Goal: Task Accomplishment & Management: Manage account settings

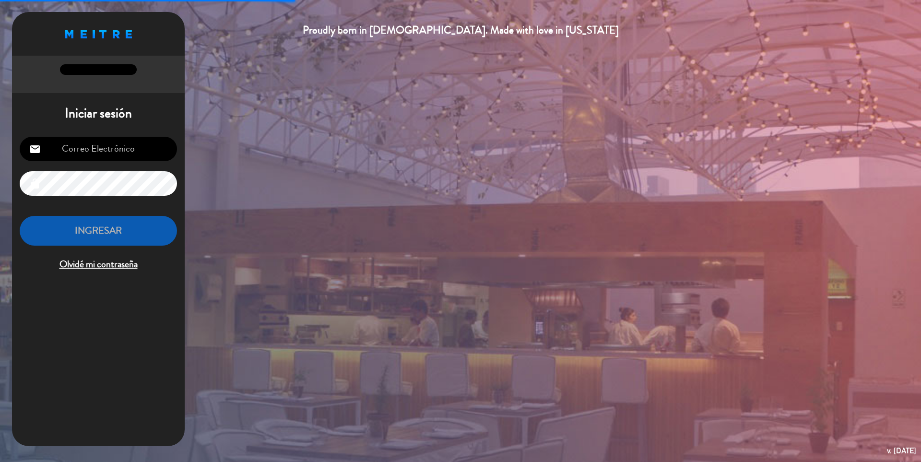
click at [111, 155] on input "email" at bounding box center [98, 149] width 157 height 24
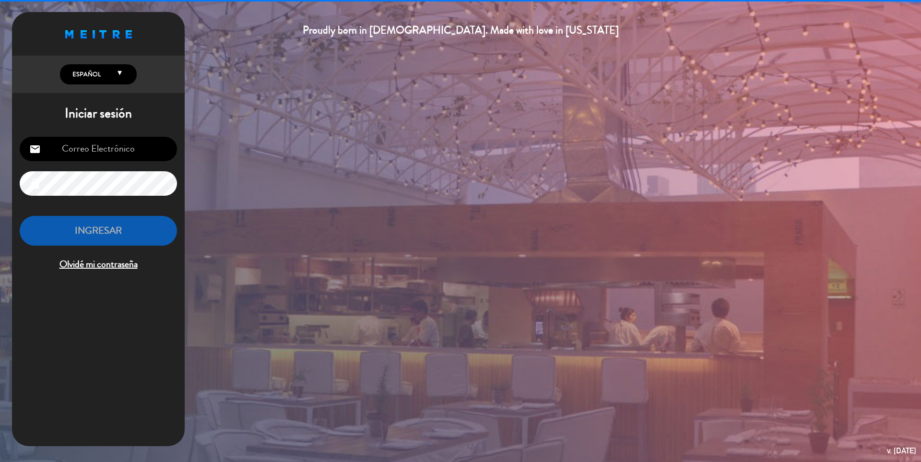
click at [111, 150] on input "email" at bounding box center [98, 149] width 157 height 24
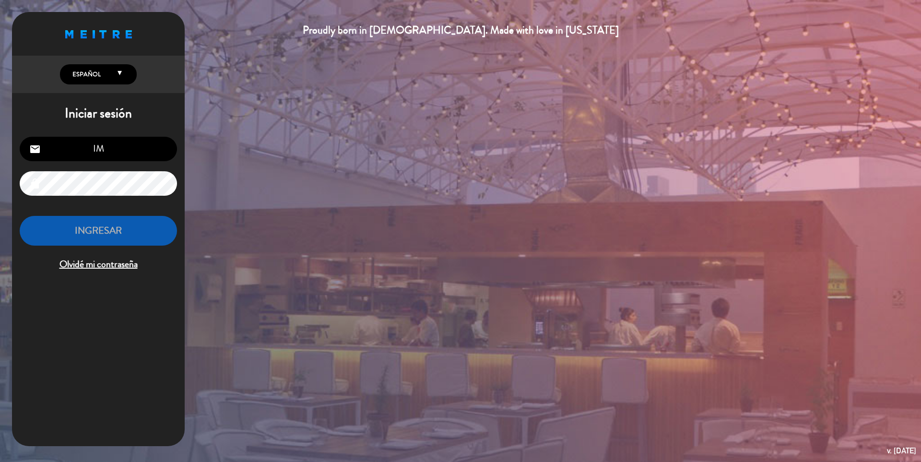
type input "I"
type input "[EMAIL_ADDRESS][DOMAIN_NAME]"
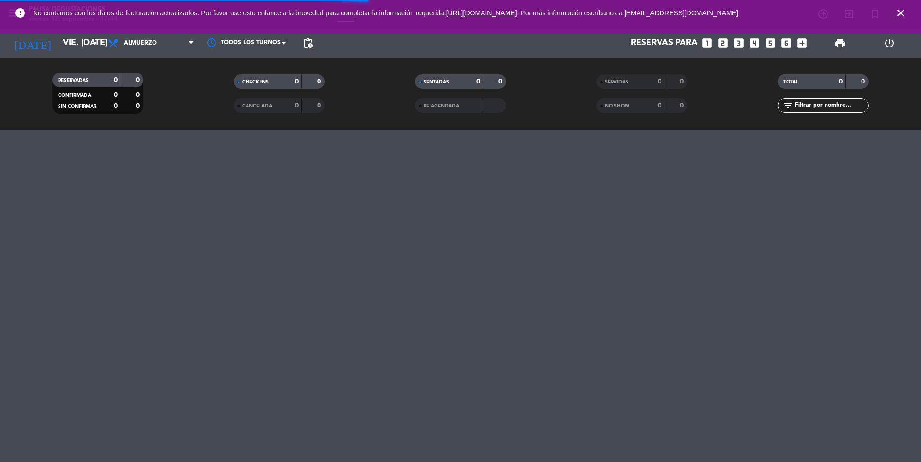
click at [901, 12] on icon "close" at bounding box center [901, 13] width 12 height 12
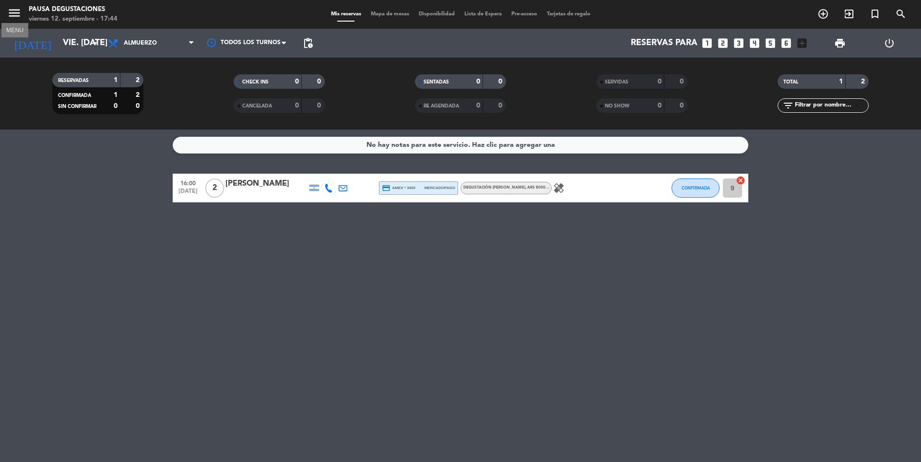
click at [20, 16] on icon "menu" at bounding box center [14, 13] width 14 height 14
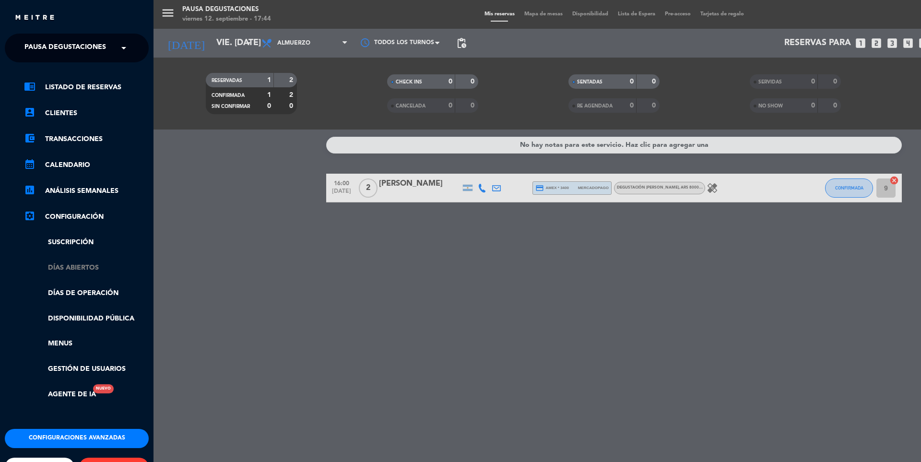
click at [93, 271] on link "Días abiertos" at bounding box center [86, 267] width 125 height 11
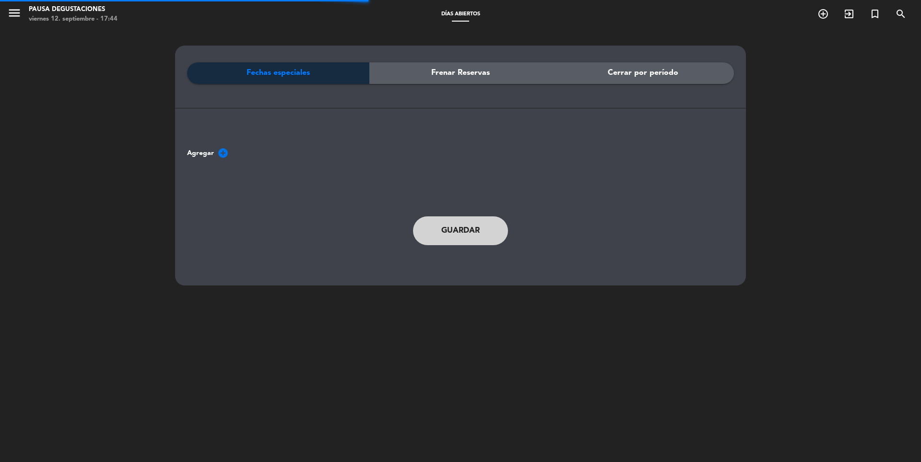
click at [468, 71] on span "Frenar Reservas" at bounding box center [460, 73] width 58 height 12
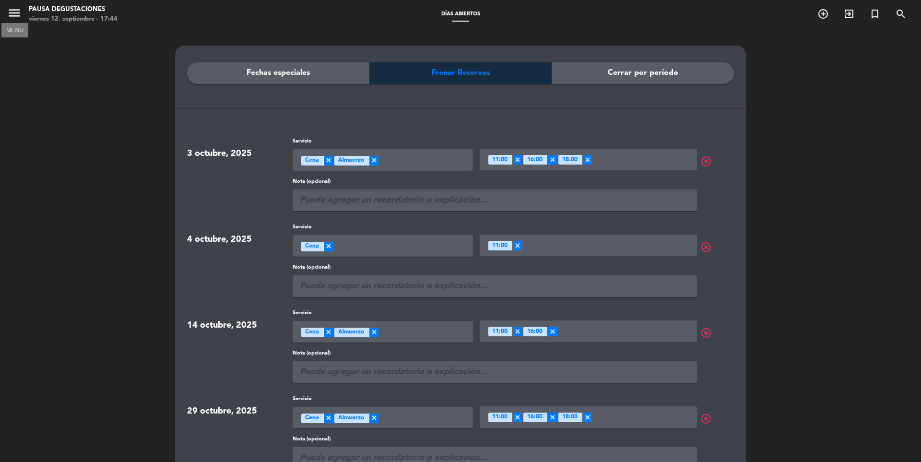
click at [9, 13] on icon "menu" at bounding box center [14, 13] width 14 height 14
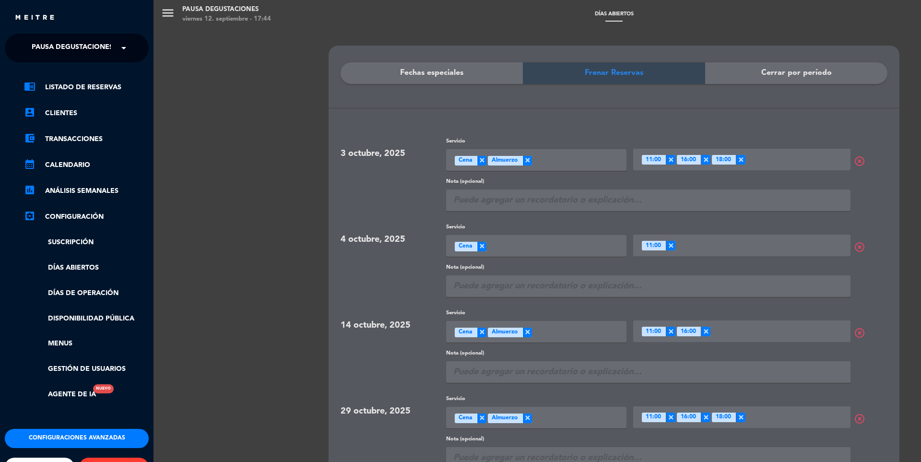
click at [80, 81] on div "chrome_reader_mode Listado de Reservas account_box Clientes account_balance_wal…" at bounding box center [77, 245] width 158 height 366
click at [80, 83] on link "chrome_reader_mode Listado de Reservas" at bounding box center [86, 88] width 125 height 12
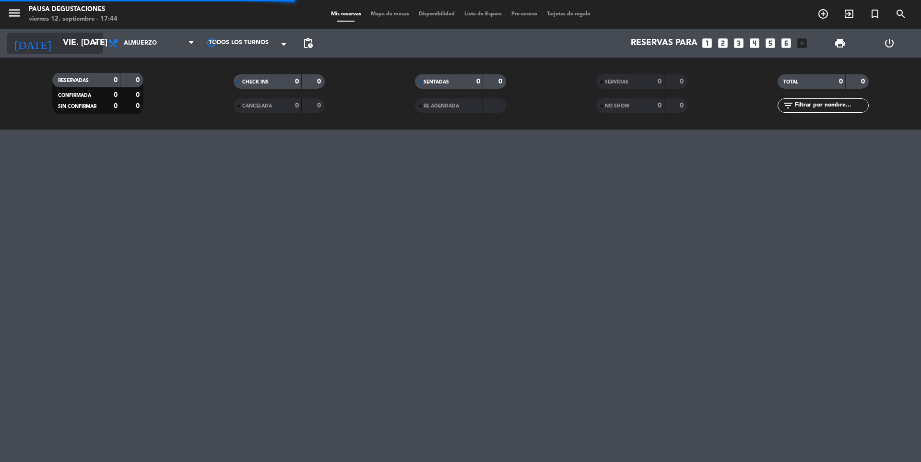
click at [68, 47] on input "vie. [DATE]" at bounding box center [113, 43] width 111 height 19
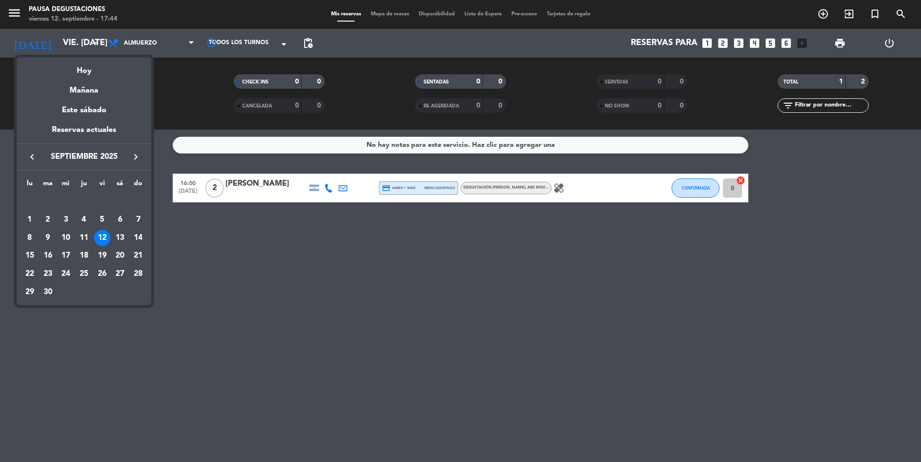
click at [134, 157] on icon "keyboard_arrow_right" at bounding box center [136, 157] width 12 height 12
click at [68, 254] on div "15" at bounding box center [66, 255] width 16 height 16
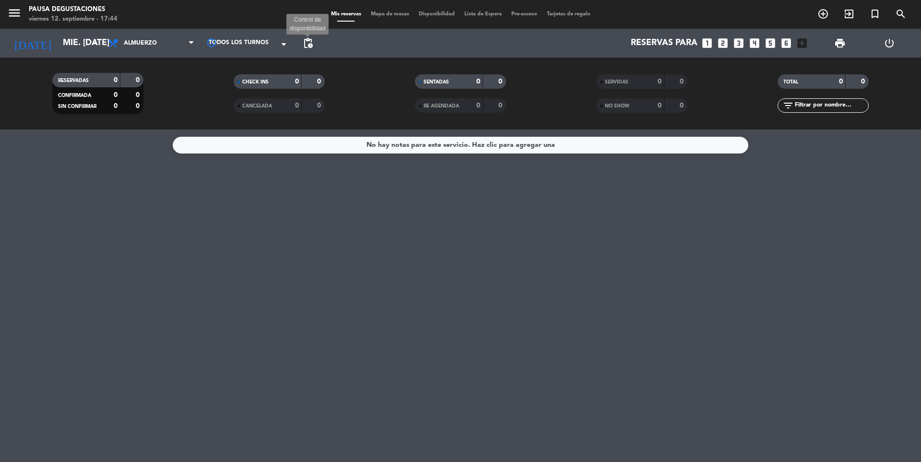
click at [307, 47] on span "pending_actions" at bounding box center [308, 43] width 12 height 12
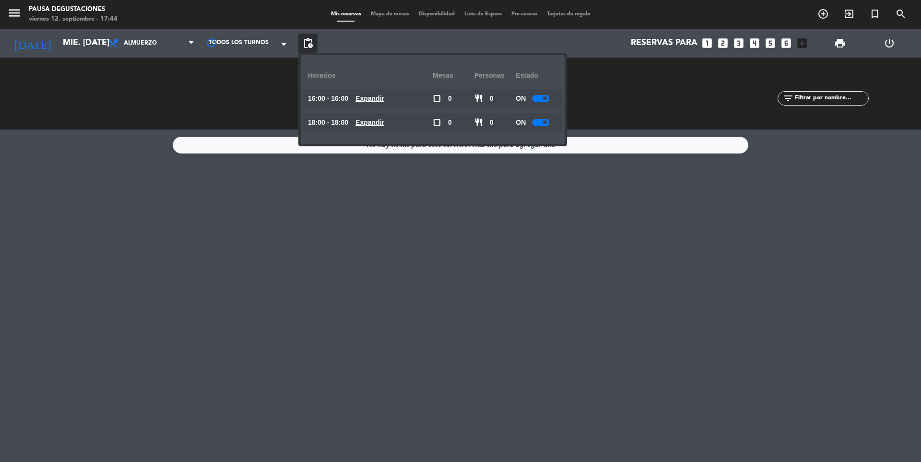
click at [542, 99] on div at bounding box center [540, 98] width 17 height 7
click at [538, 127] on div "ON" at bounding box center [536, 122] width 42 height 19
click at [538, 126] on div at bounding box center [540, 122] width 17 height 7
click at [420, 263] on div "No hay notas para este servicio. Haz clic para agregar una" at bounding box center [460, 295] width 921 height 332
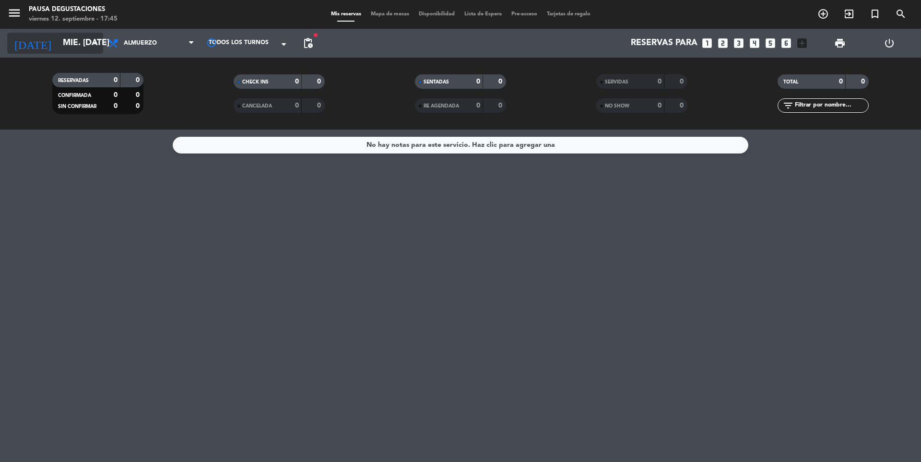
click at [24, 37] on icon "[DATE]" at bounding box center [32, 43] width 51 height 21
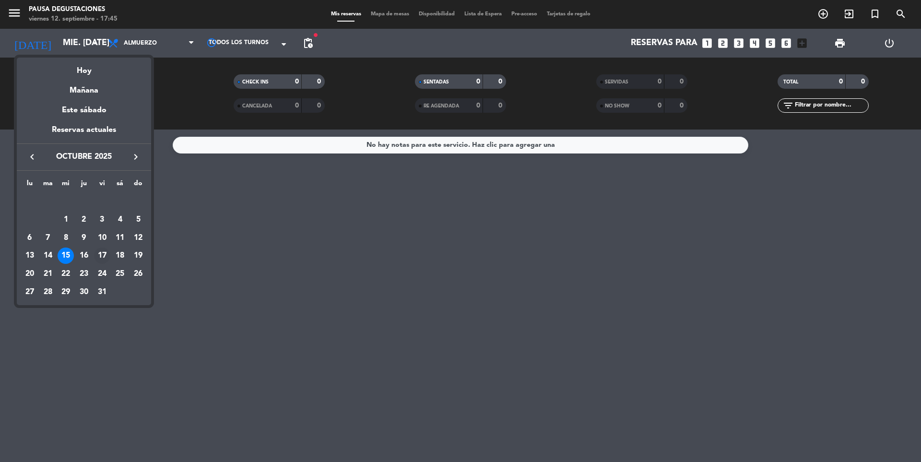
click at [102, 253] on div "17" at bounding box center [102, 255] width 16 height 16
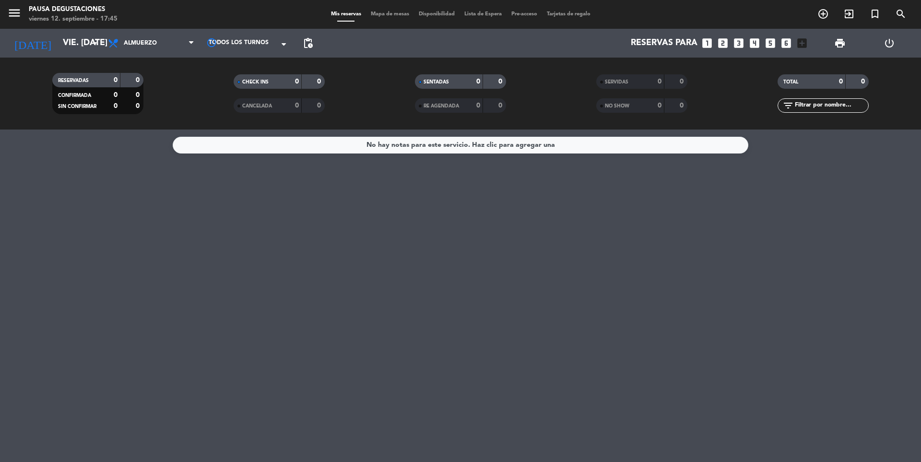
click at [302, 38] on span "pending_actions" at bounding box center [307, 43] width 19 height 19
click at [305, 46] on span "pending_actions" at bounding box center [308, 43] width 12 height 12
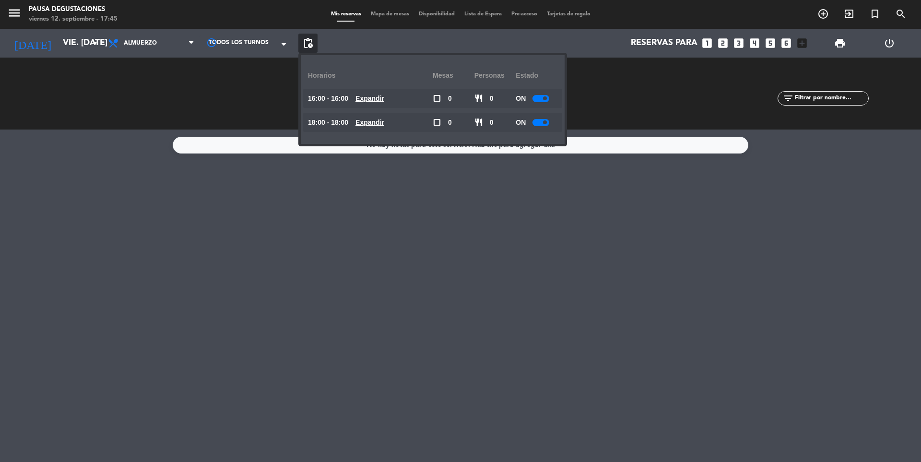
click at [539, 101] on div at bounding box center [540, 98] width 17 height 7
click at [540, 129] on div "ON" at bounding box center [536, 122] width 42 height 19
click at [540, 124] on div at bounding box center [540, 122] width 17 height 7
click at [424, 257] on div "No hay notas para este servicio. Haz clic para agregar una" at bounding box center [460, 295] width 921 height 332
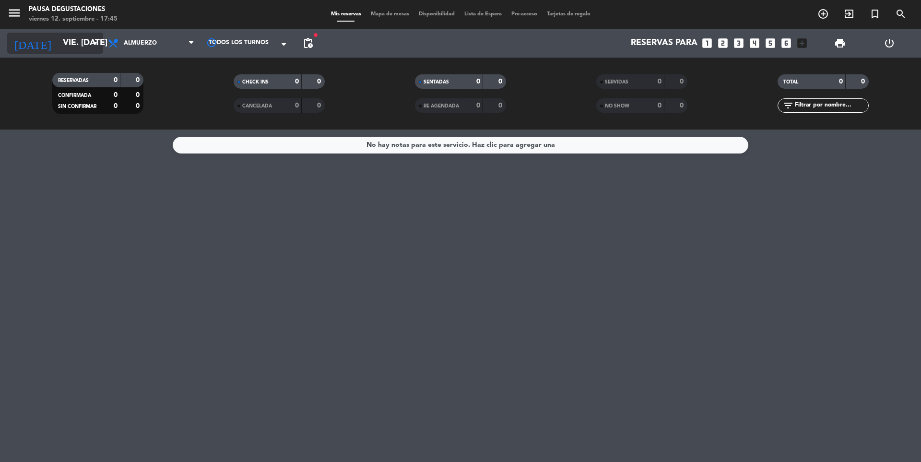
click at [73, 47] on input "vie. [DATE]" at bounding box center [113, 43] width 111 height 19
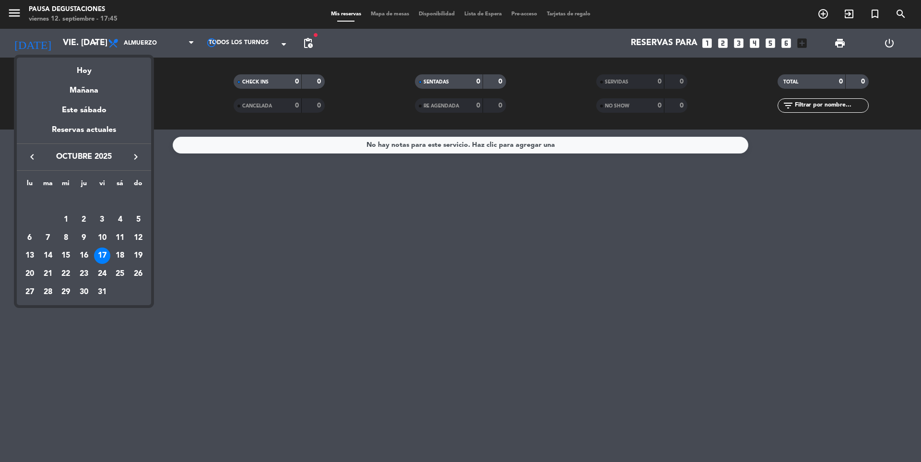
click at [136, 160] on icon "keyboard_arrow_right" at bounding box center [136, 157] width 12 height 12
click at [141, 202] on div "2" at bounding box center [138, 201] width 16 height 16
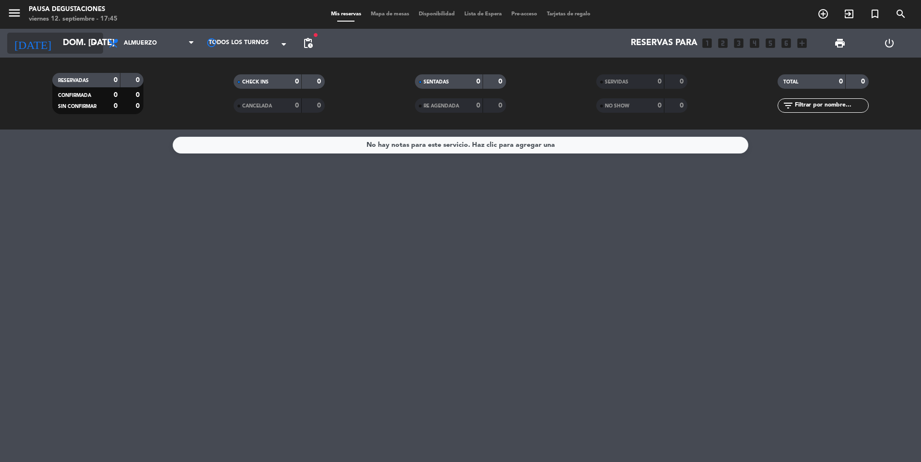
click at [87, 36] on input "dom. [DATE]" at bounding box center [113, 43] width 111 height 19
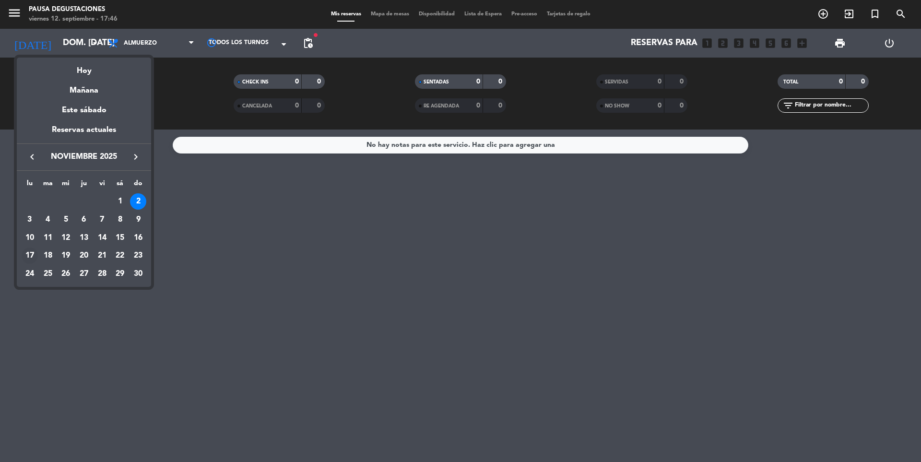
click at [34, 252] on div "17" at bounding box center [30, 255] width 16 height 16
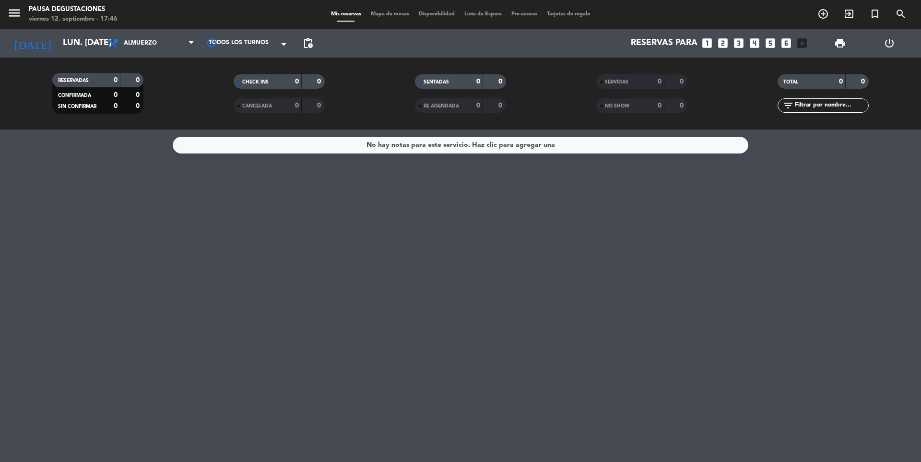
click at [309, 34] on span "pending_actions" at bounding box center [307, 43] width 19 height 19
click at [309, 45] on span "pending_actions" at bounding box center [308, 43] width 12 height 12
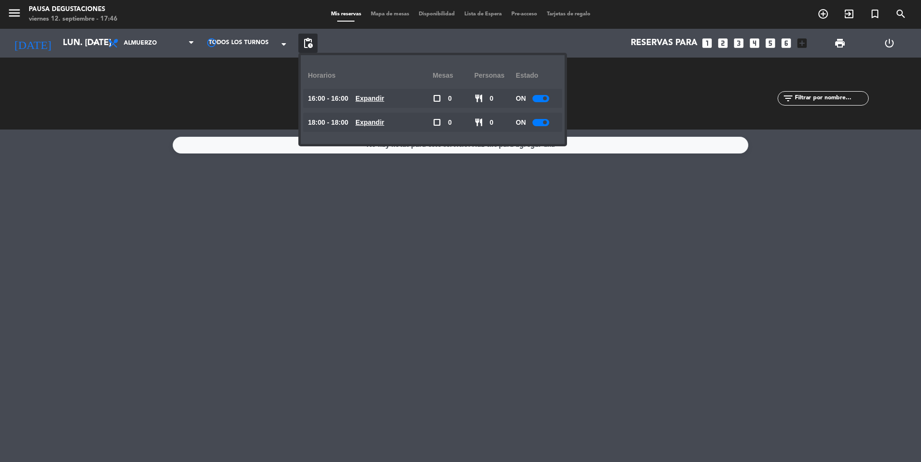
click at [545, 100] on span at bounding box center [545, 98] width 4 height 4
click at [538, 120] on div at bounding box center [540, 122] width 17 height 7
click at [464, 239] on div "No hay notas para este servicio. Haz clic para agregar una" at bounding box center [460, 295] width 921 height 332
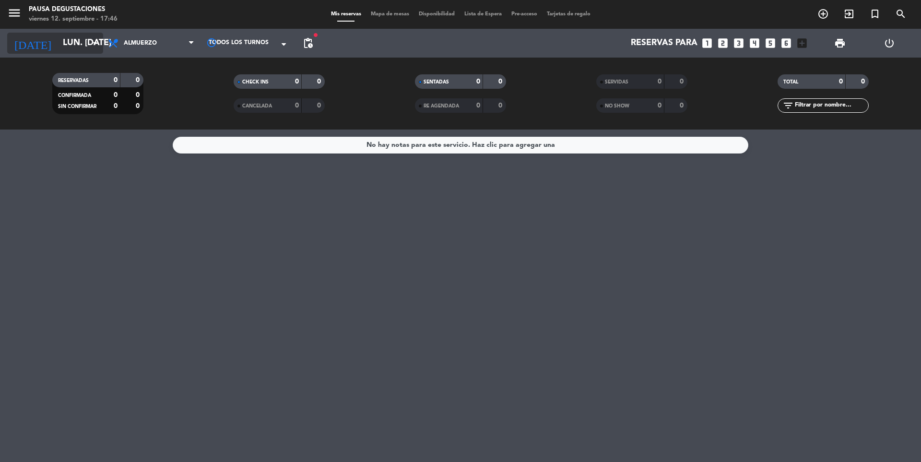
click at [79, 37] on input "lun. [DATE]" at bounding box center [113, 43] width 111 height 19
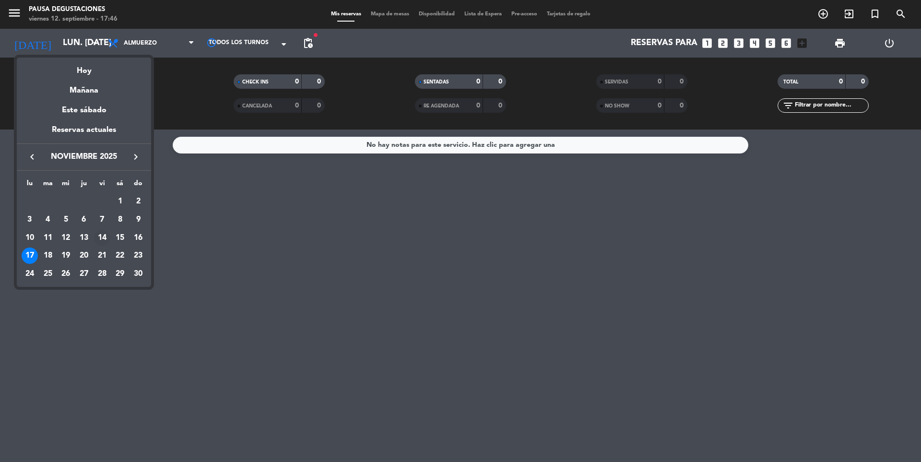
click at [102, 241] on div "14" at bounding box center [102, 238] width 16 height 16
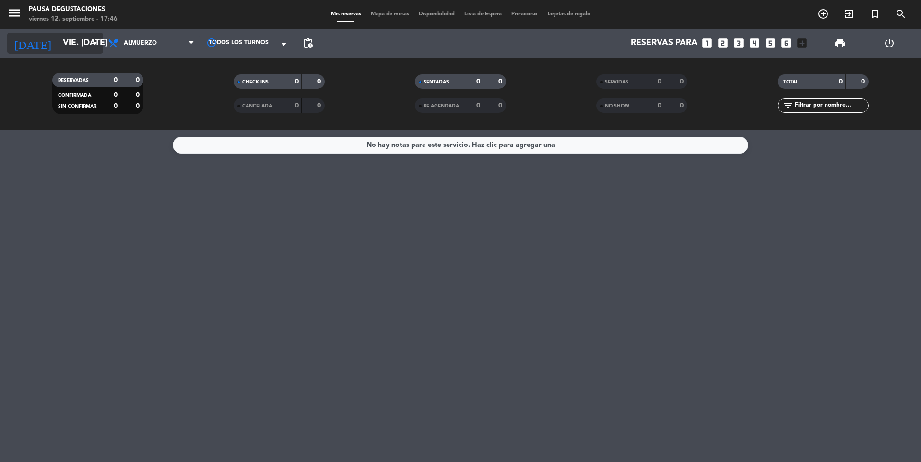
click at [67, 34] on input "vie. [DATE]" at bounding box center [113, 43] width 111 height 19
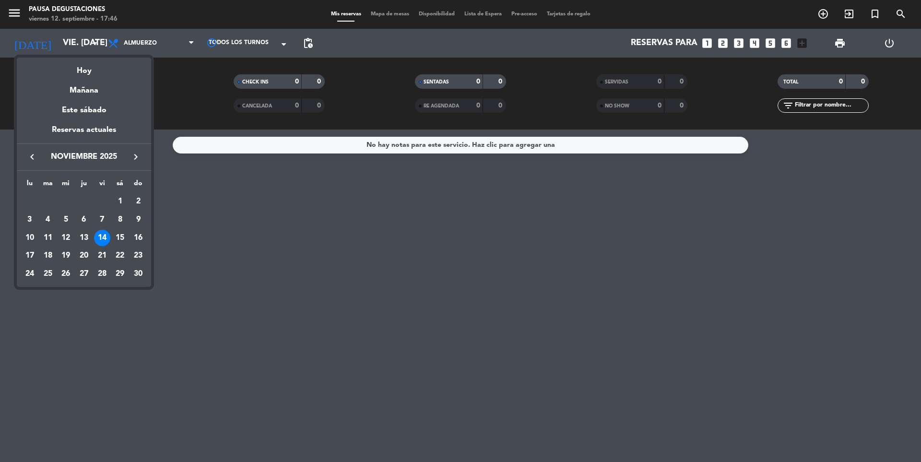
click at [36, 153] on icon "keyboard_arrow_left" at bounding box center [32, 157] width 12 height 12
click at [61, 257] on div "15" at bounding box center [66, 255] width 16 height 16
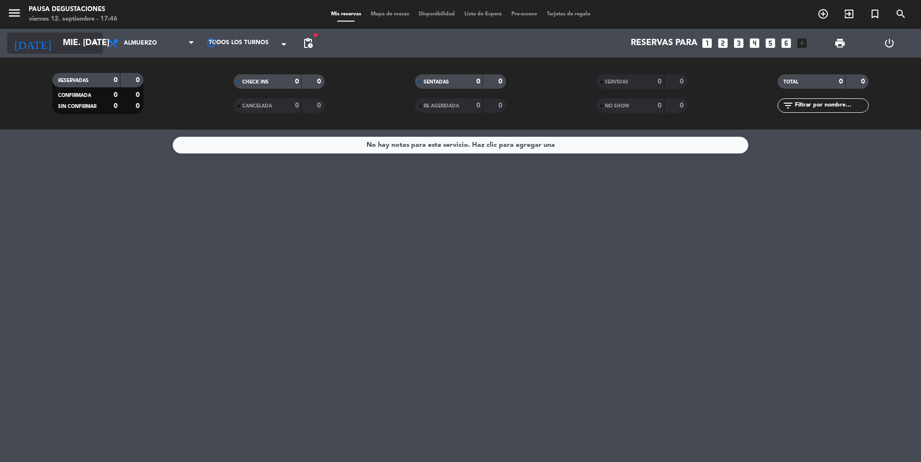
click at [89, 36] on input "mié. [DATE]" at bounding box center [113, 43] width 111 height 19
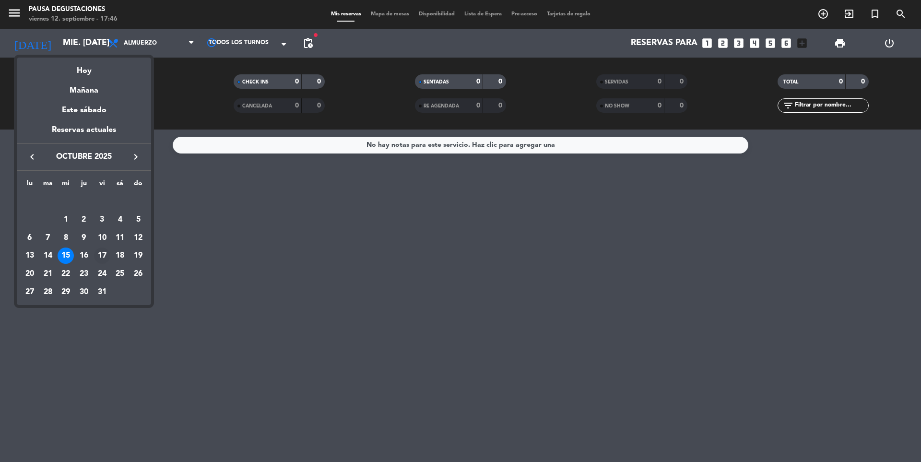
click at [109, 254] on div "17" at bounding box center [102, 255] width 16 height 16
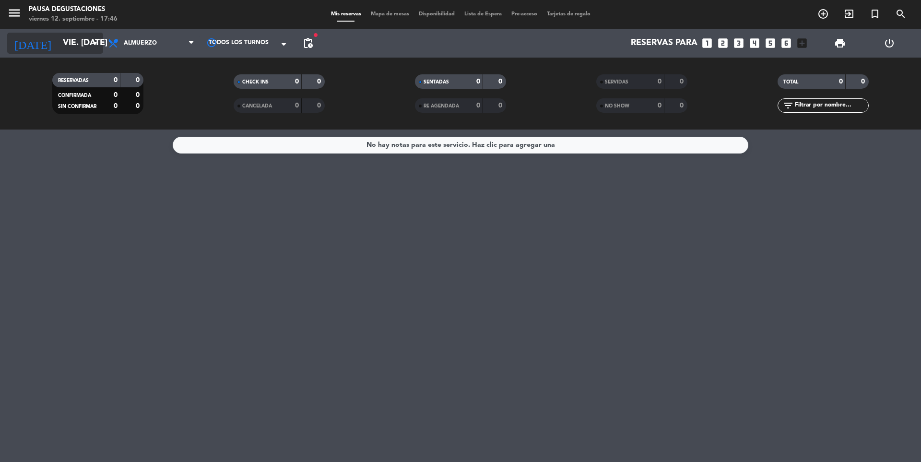
click at [58, 47] on input "vie. [DATE]" at bounding box center [113, 43] width 111 height 19
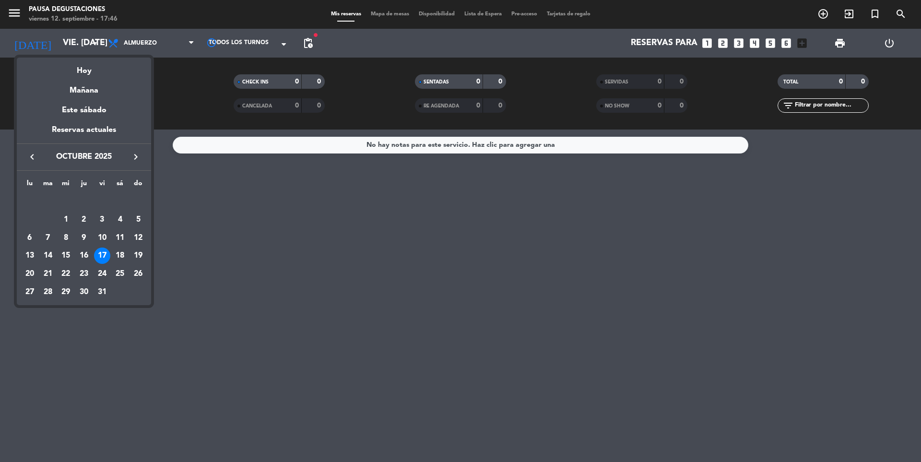
click at [136, 158] on icon "keyboard_arrow_right" at bounding box center [136, 157] width 12 height 12
click at [136, 201] on div "2" at bounding box center [138, 201] width 16 height 16
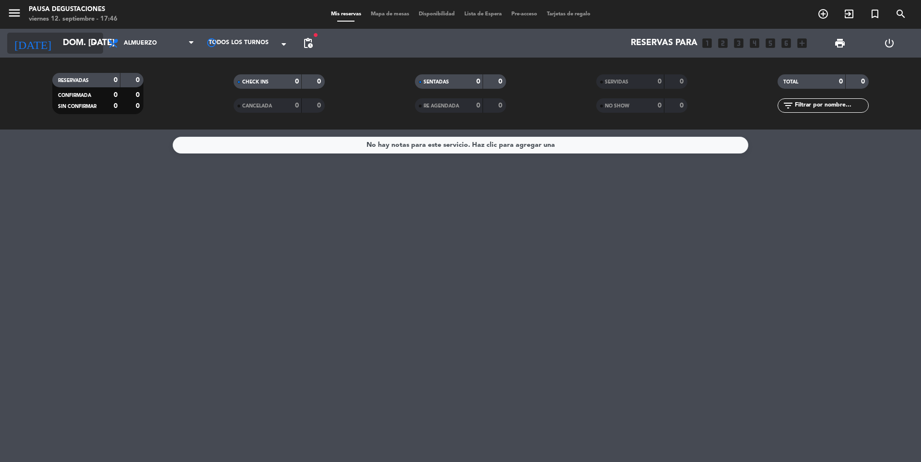
click at [74, 37] on input "dom. [DATE]" at bounding box center [113, 43] width 111 height 19
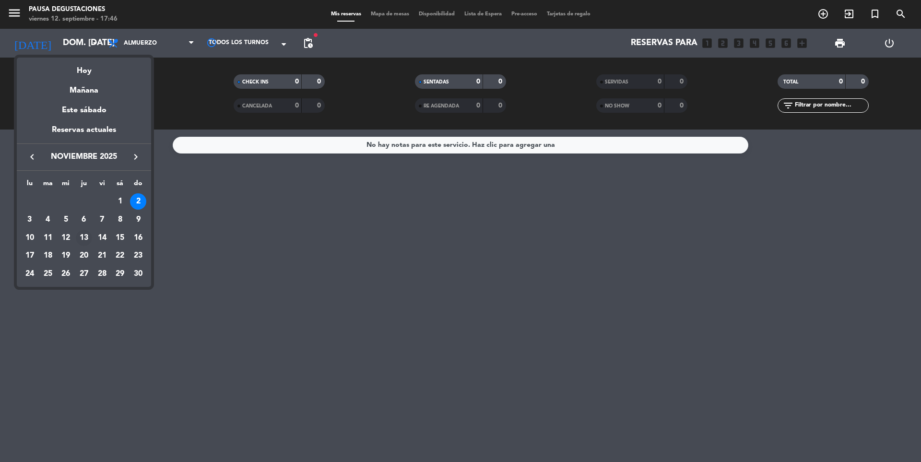
click at [79, 240] on div "13" at bounding box center [84, 238] width 16 height 16
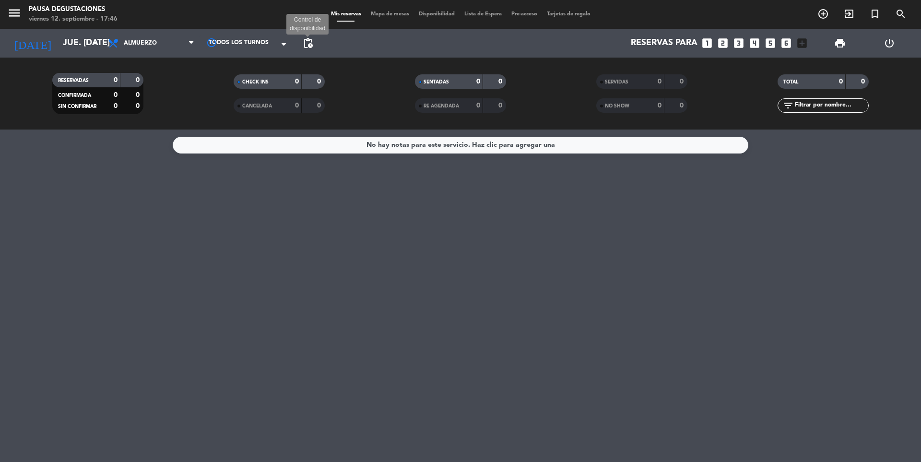
click at [307, 47] on span "pending_actions" at bounding box center [308, 43] width 12 height 12
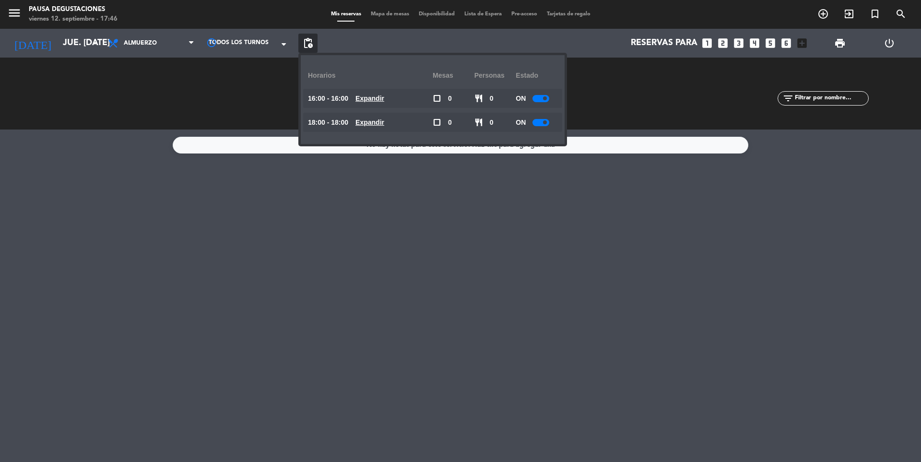
click at [541, 102] on div at bounding box center [540, 98] width 17 height 7
click at [537, 120] on div at bounding box center [540, 122] width 17 height 7
click at [421, 243] on div "No hay notas para este servicio. Haz clic para agregar una" at bounding box center [460, 295] width 921 height 332
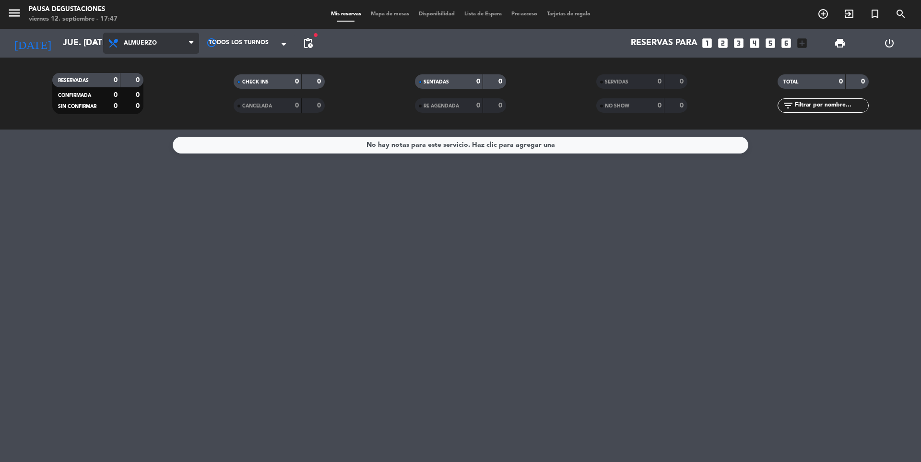
click at [165, 37] on span "Almuerzo" at bounding box center [151, 43] width 96 height 21
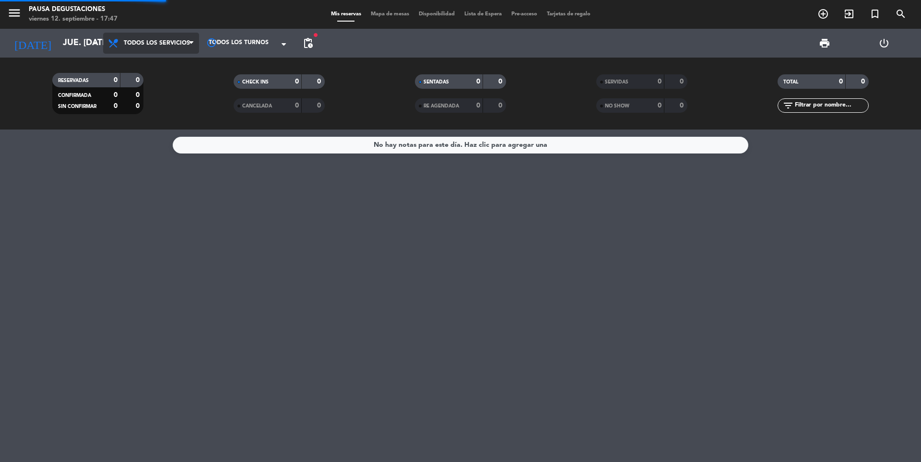
click at [181, 61] on div "menu Pausa Degustaciones viernes 12. septiembre - 17:47 Mis reservas Mapa de me…" at bounding box center [460, 64] width 921 height 129
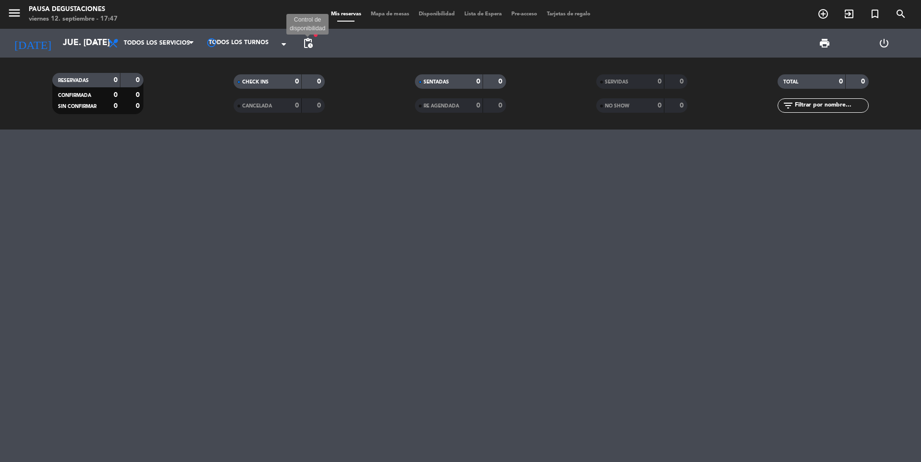
click at [307, 47] on span "pending_actions" at bounding box center [308, 43] width 12 height 12
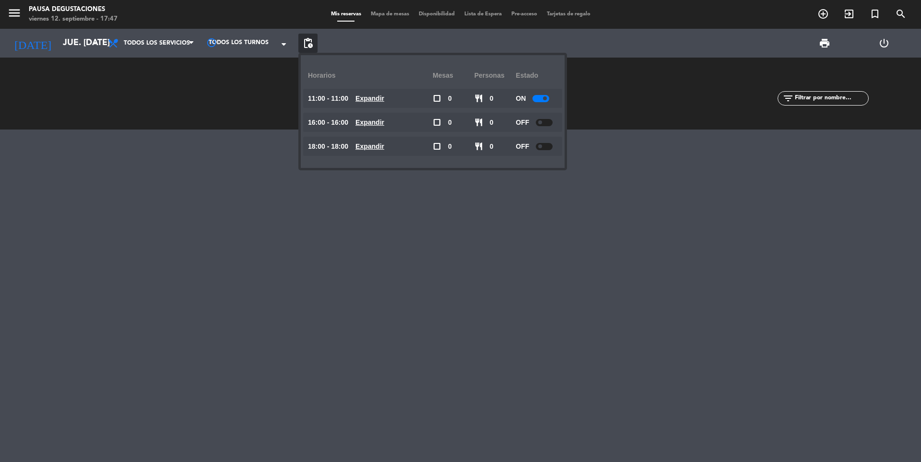
click at [545, 99] on span at bounding box center [545, 98] width 4 height 4
click at [118, 208] on div at bounding box center [460, 295] width 921 height 332
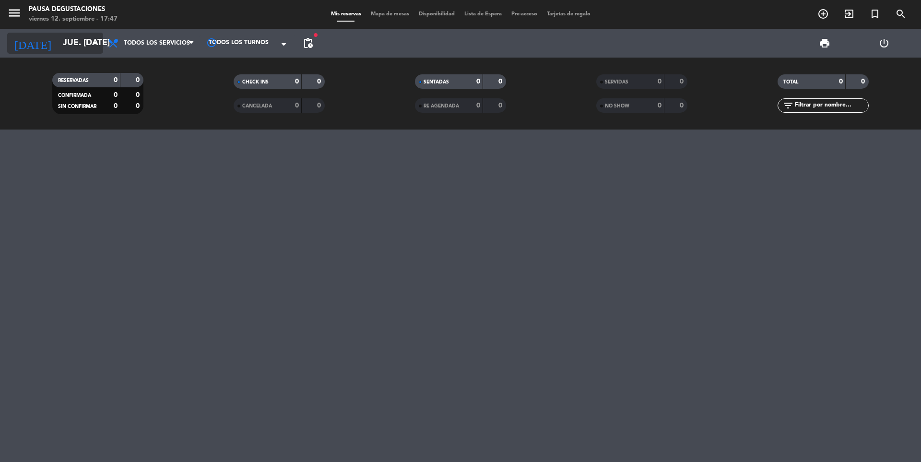
click at [58, 37] on input "jue. [DATE]" at bounding box center [113, 43] width 111 height 19
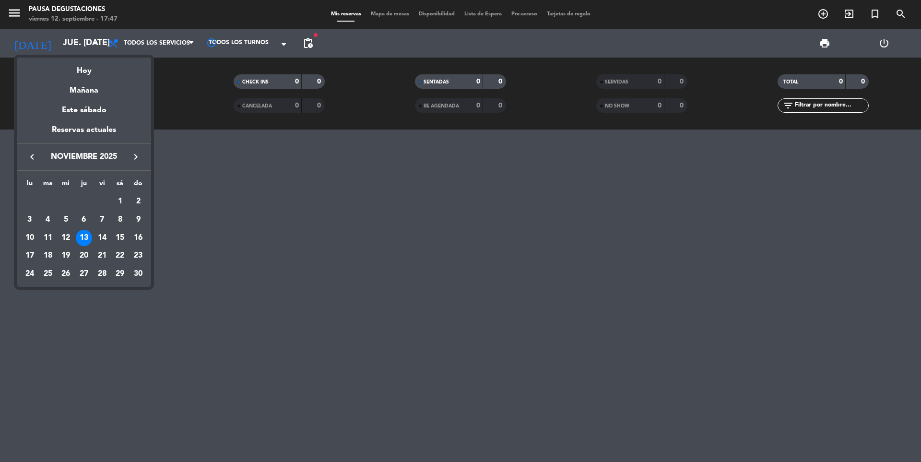
click at [30, 159] on icon "keyboard_arrow_left" at bounding box center [32, 157] width 12 height 12
click at [69, 254] on div "15" at bounding box center [66, 255] width 16 height 16
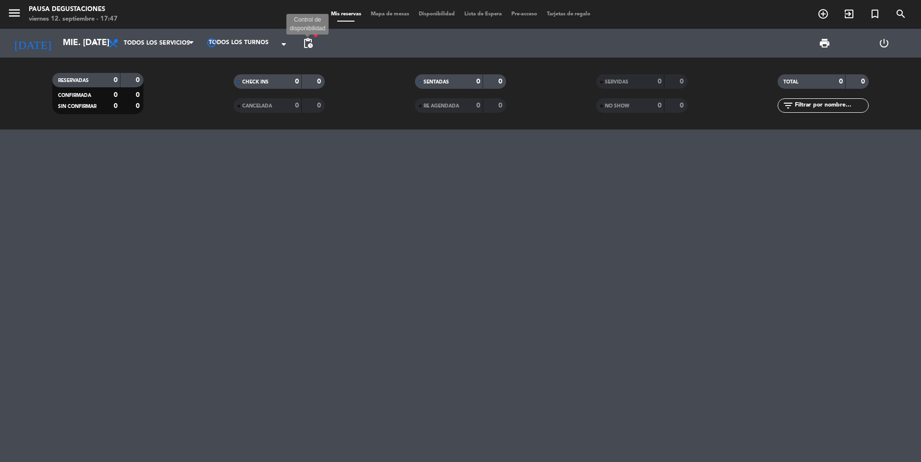
click at [313, 42] on span "pending_actions" at bounding box center [308, 43] width 12 height 12
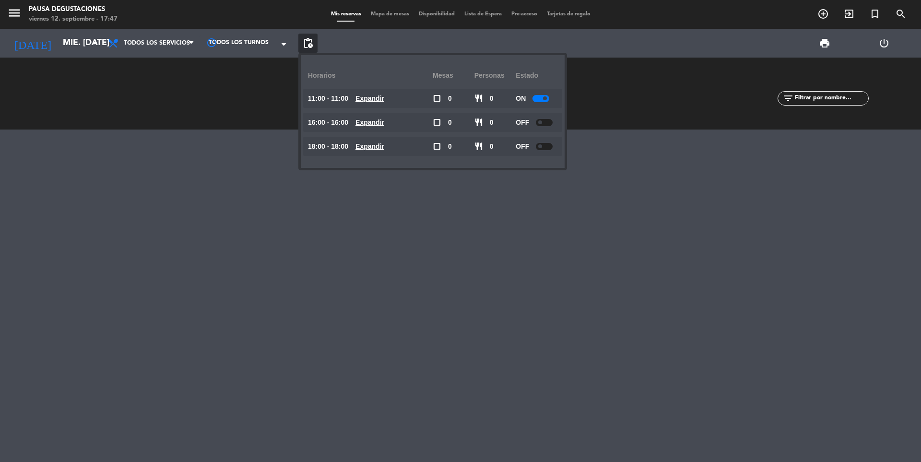
click at [538, 97] on div at bounding box center [540, 98] width 17 height 7
click at [81, 41] on input "mié. [DATE]" at bounding box center [113, 43] width 111 height 19
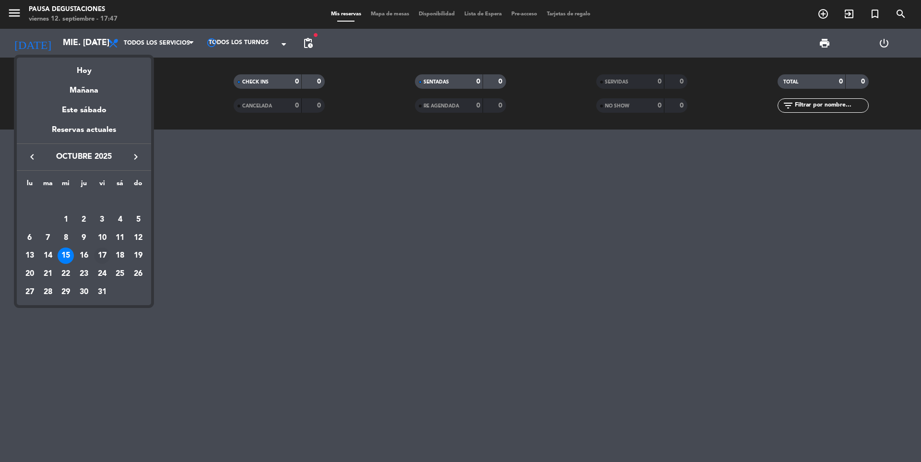
click at [103, 251] on div "17" at bounding box center [102, 255] width 16 height 16
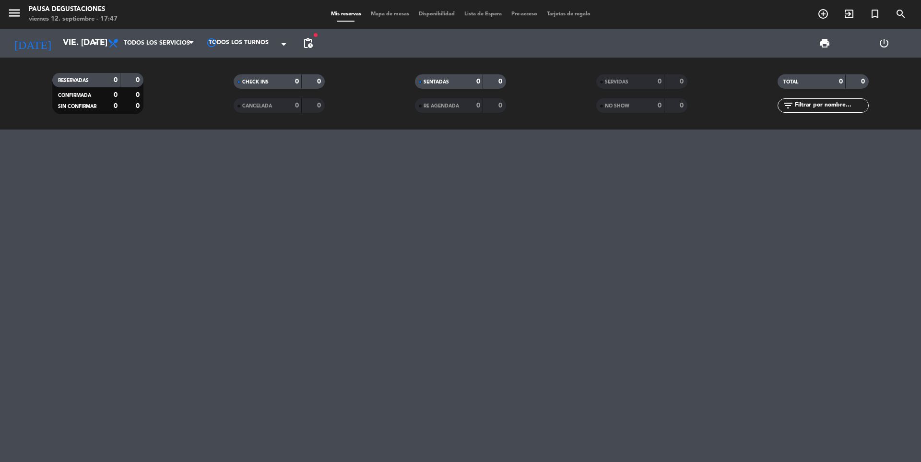
click at [298, 38] on span "pending_actions" at bounding box center [307, 43] width 19 height 19
click at [302, 40] on span "pending_actions" at bounding box center [307, 43] width 19 height 19
click at [313, 46] on span "pending_actions" at bounding box center [308, 43] width 12 height 12
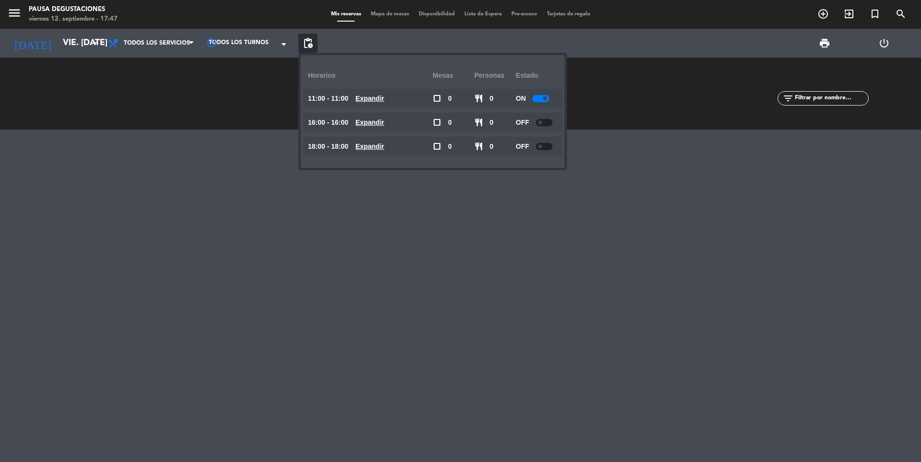
click at [534, 96] on div at bounding box center [540, 98] width 17 height 7
click at [301, 249] on div at bounding box center [460, 295] width 921 height 332
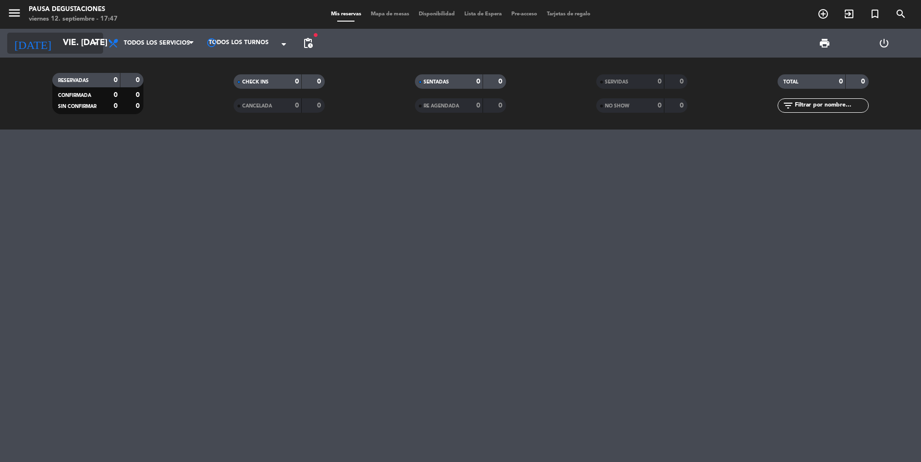
click at [94, 43] on icon "arrow_drop_down" at bounding box center [95, 43] width 12 height 12
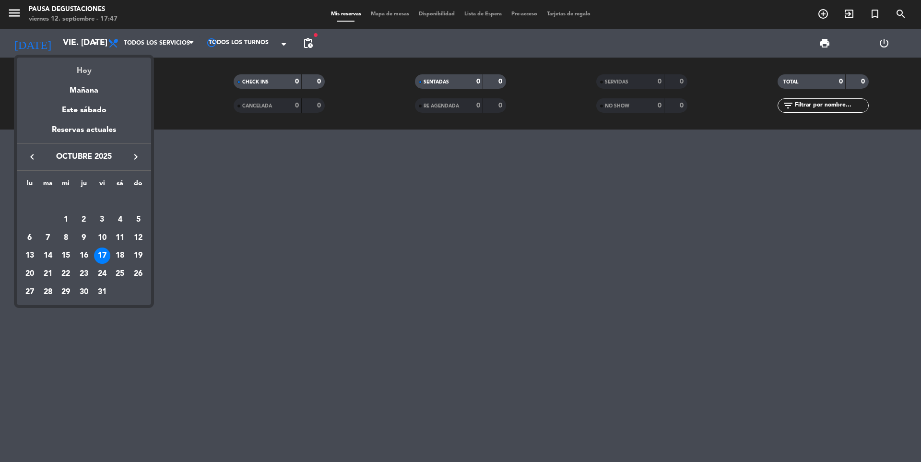
click at [94, 69] on div "Hoy" at bounding box center [84, 68] width 134 height 20
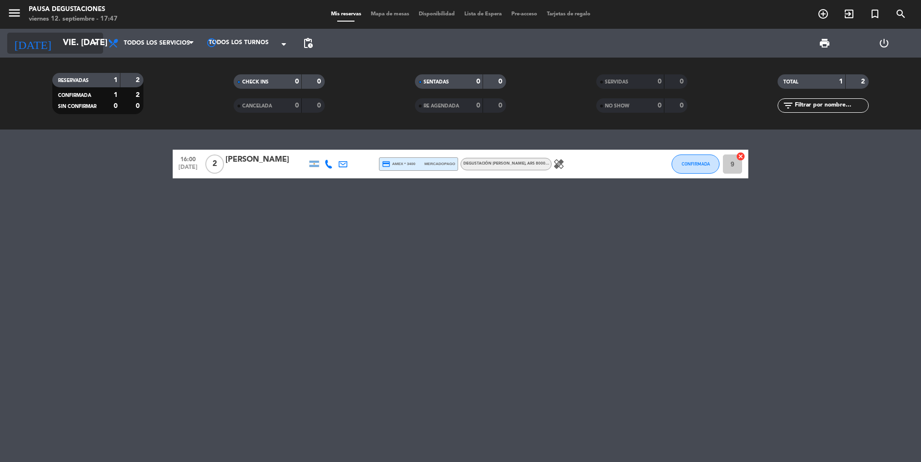
click at [85, 52] on input "vie. [DATE]" at bounding box center [113, 43] width 111 height 19
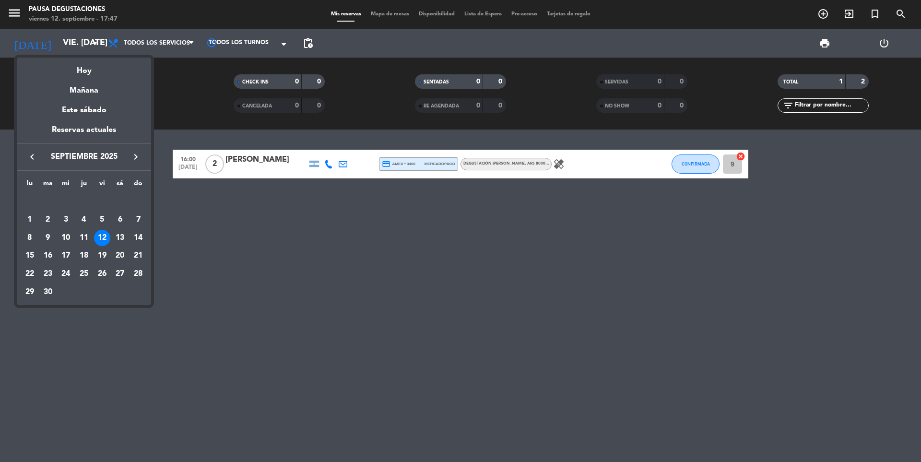
click at [402, 258] on div at bounding box center [460, 231] width 921 height 462
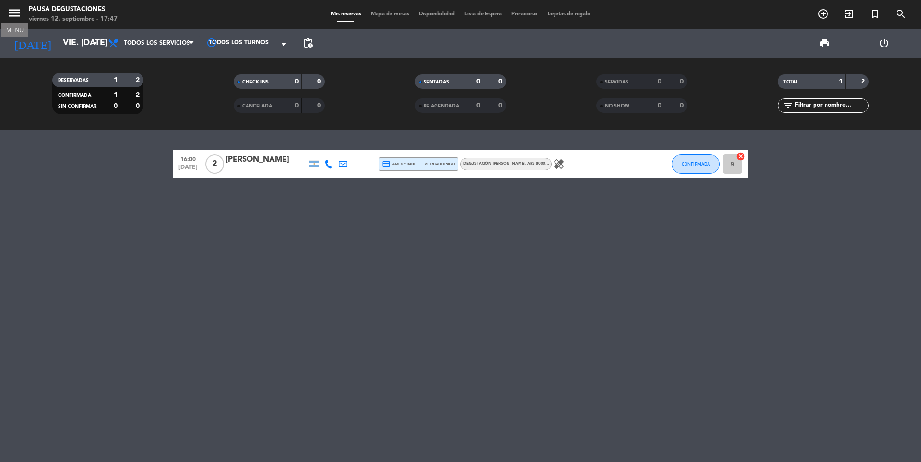
click at [18, 15] on icon "menu" at bounding box center [14, 13] width 14 height 14
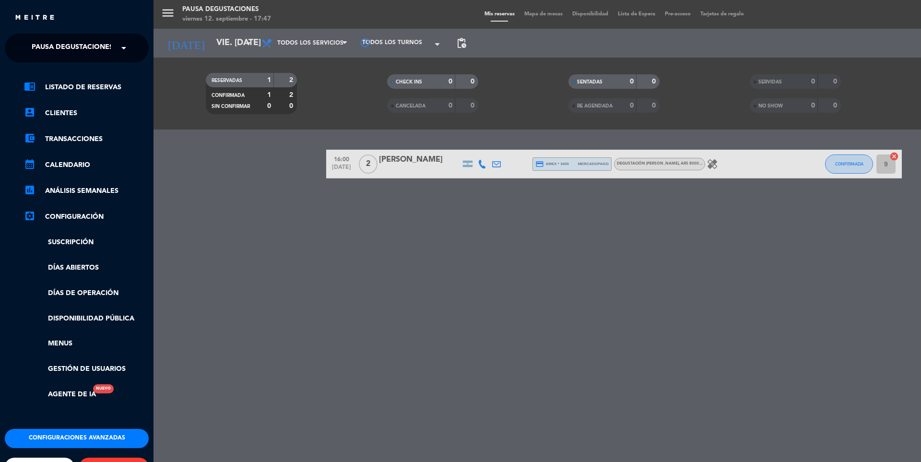
click at [205, 182] on div "menu Pausa Degustaciones viernes 12. septiembre - 17:47 Mis reservas Mapa de me…" at bounding box center [613, 231] width 921 height 462
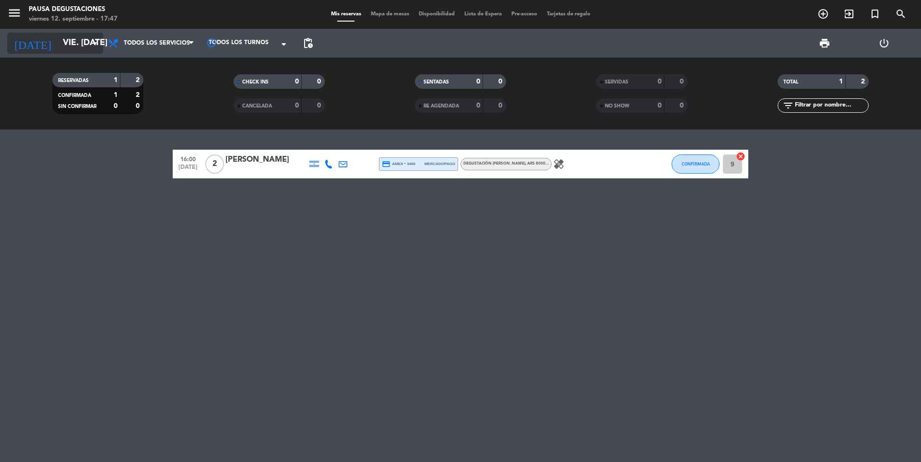
click at [71, 38] on input "vie. [DATE]" at bounding box center [113, 43] width 111 height 19
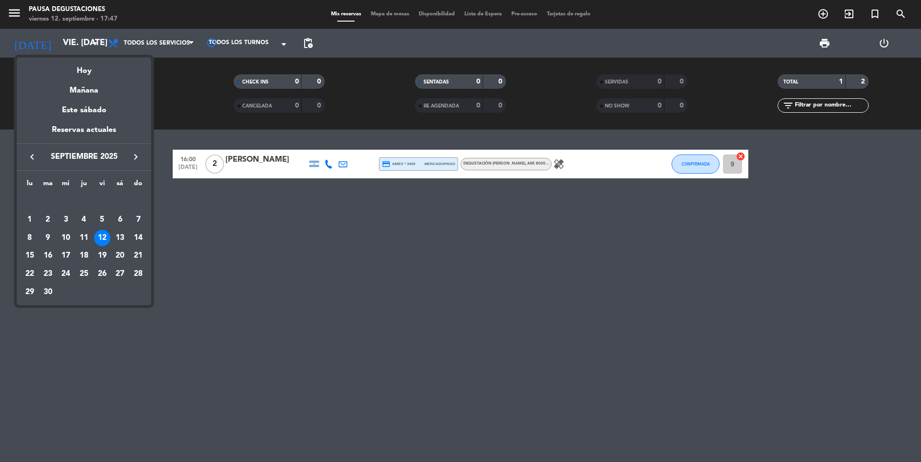
click at [135, 157] on icon "keyboard_arrow_right" at bounding box center [136, 157] width 12 height 12
click at [85, 278] on div "23" at bounding box center [84, 274] width 16 height 16
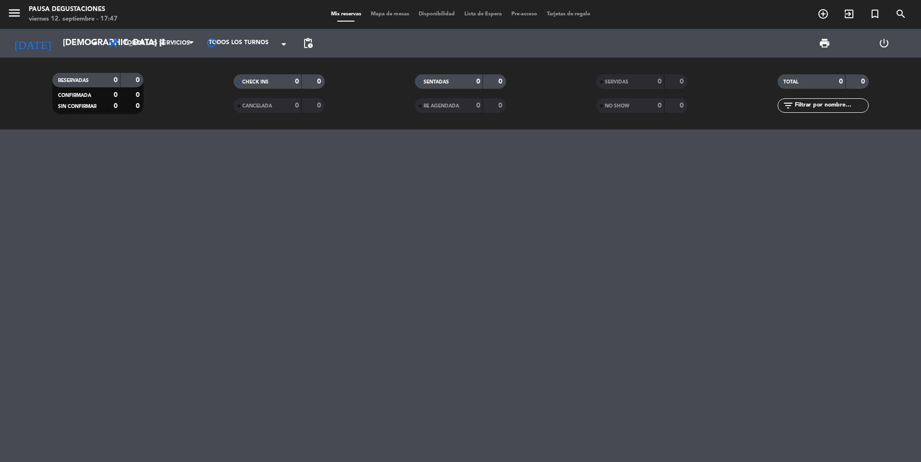
click at [313, 51] on span "pending_actions" at bounding box center [307, 43] width 19 height 19
click at [309, 44] on span "pending_actions" at bounding box center [308, 43] width 12 height 12
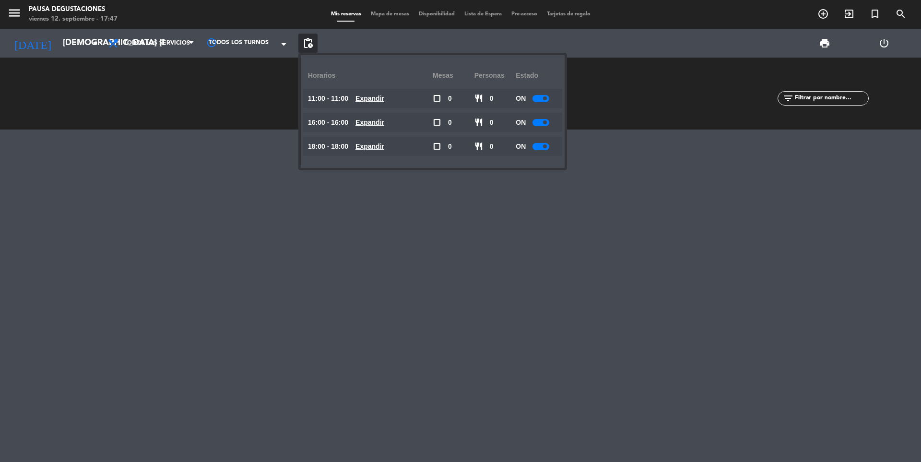
click at [541, 98] on div at bounding box center [540, 98] width 17 height 7
click at [537, 127] on div "ON" at bounding box center [536, 122] width 42 height 19
click at [536, 123] on div at bounding box center [540, 122] width 17 height 7
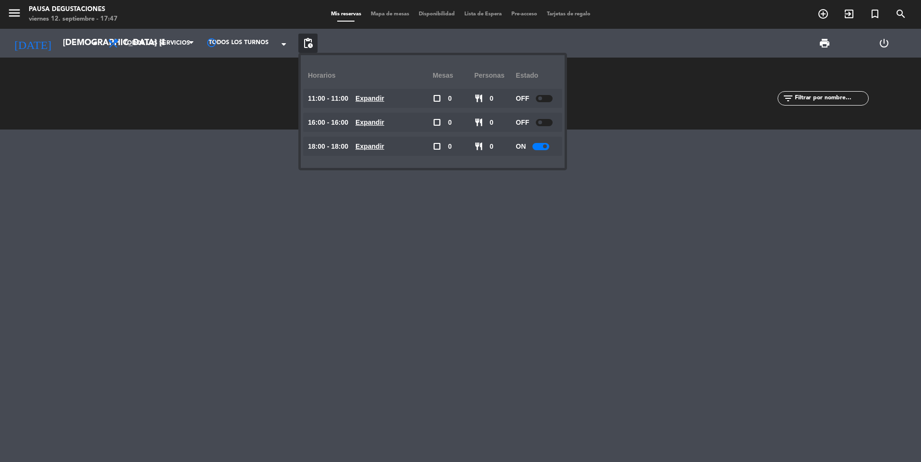
click at [540, 146] on div at bounding box center [540, 146] width 17 height 7
click at [64, 48] on input "[DEMOGRAPHIC_DATA] [DATE]" at bounding box center [113, 43] width 111 height 19
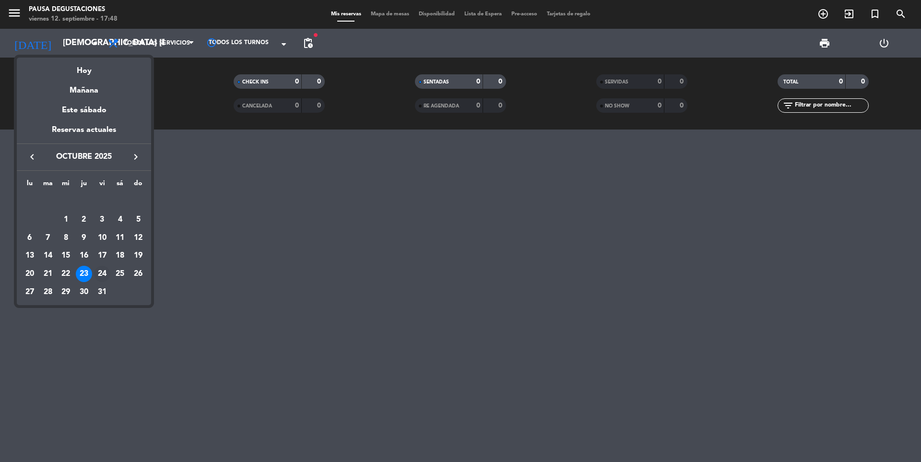
click at [105, 274] on div "24" at bounding box center [102, 274] width 16 height 16
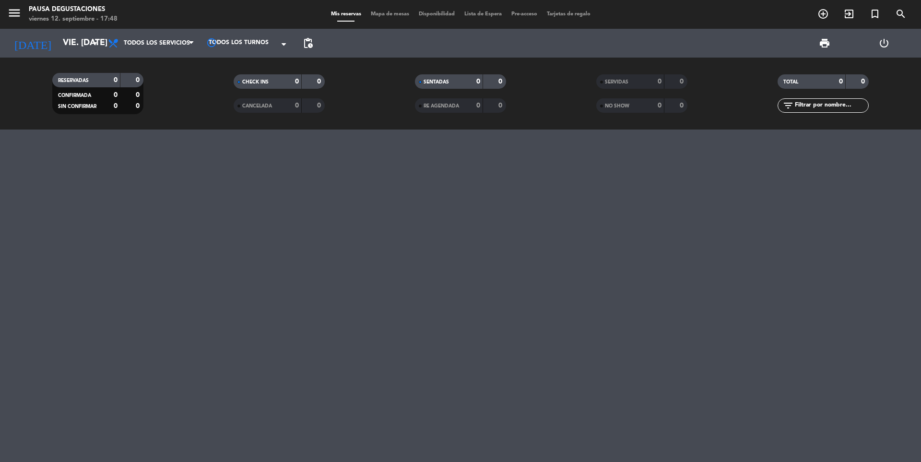
click at [304, 49] on span "pending_actions" at bounding box center [307, 43] width 19 height 19
click at [306, 51] on span "pending_actions" at bounding box center [307, 43] width 19 height 19
click at [309, 39] on span "pending_actions" at bounding box center [308, 43] width 12 height 12
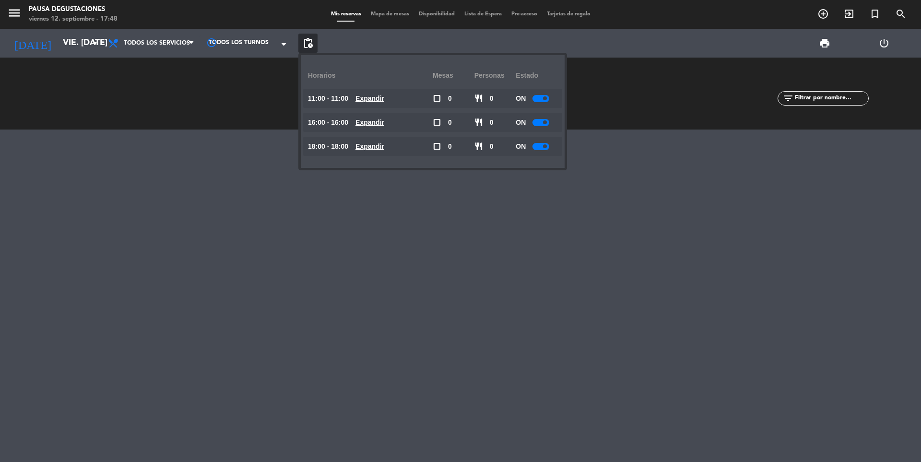
click at [542, 95] on div at bounding box center [540, 98] width 17 height 7
click at [540, 122] on div at bounding box center [540, 122] width 17 height 7
click at [540, 120] on div at bounding box center [540, 122] width 17 height 7
click at [538, 146] on div at bounding box center [540, 146] width 17 height 7
click at [77, 42] on input "vie. [DATE]" at bounding box center [113, 43] width 111 height 19
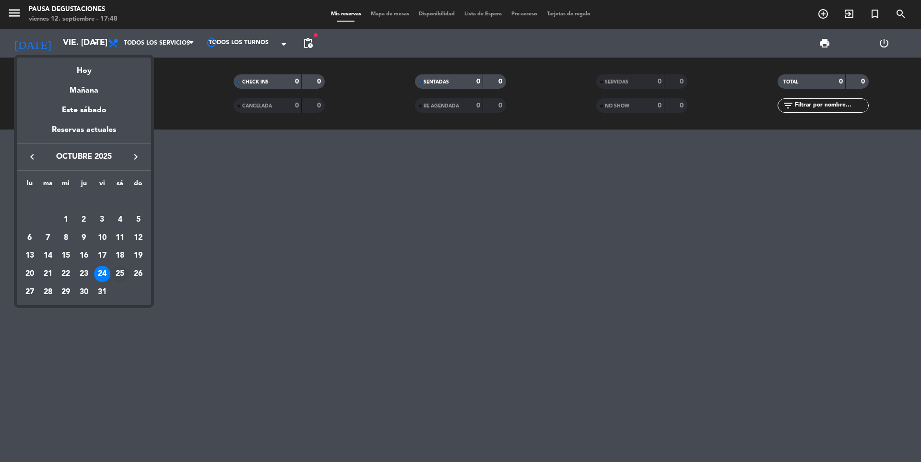
click at [119, 270] on div "25" at bounding box center [120, 274] width 16 height 16
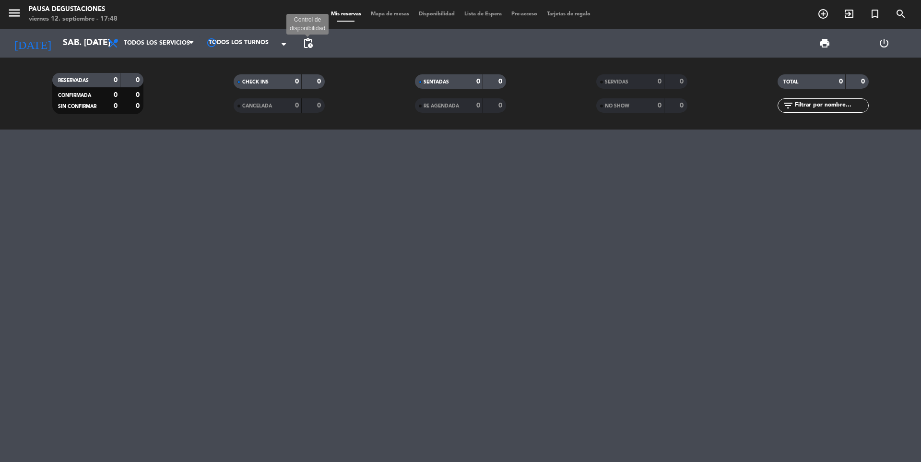
click at [312, 43] on span "pending_actions" at bounding box center [308, 43] width 12 height 12
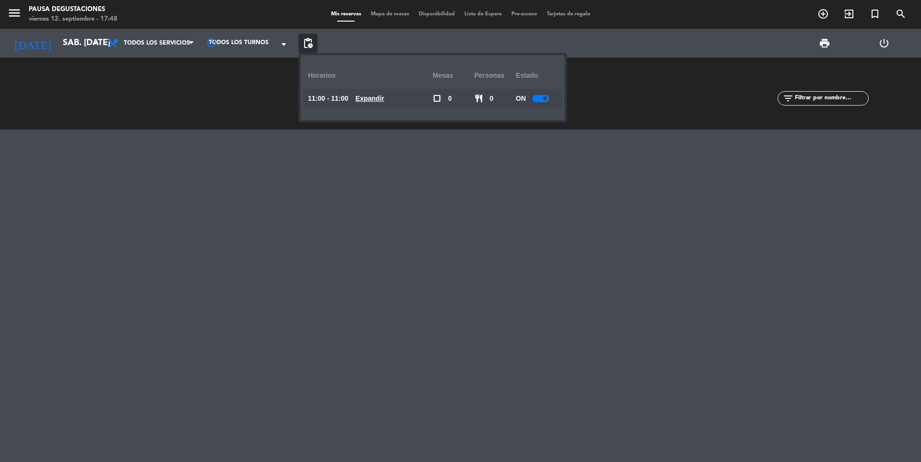
click at [542, 101] on div at bounding box center [540, 98] width 17 height 7
click at [58, 46] on input "sáb. [DATE]" at bounding box center [113, 43] width 111 height 19
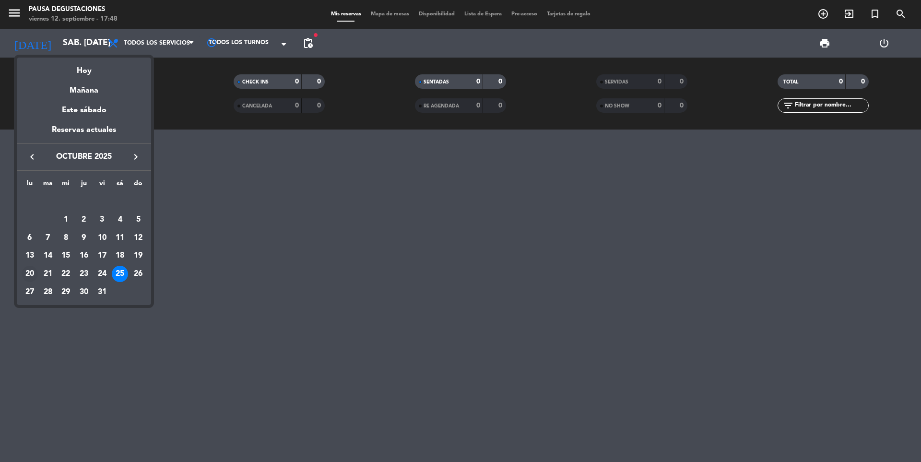
click at [28, 279] on div "20" at bounding box center [30, 274] width 16 height 16
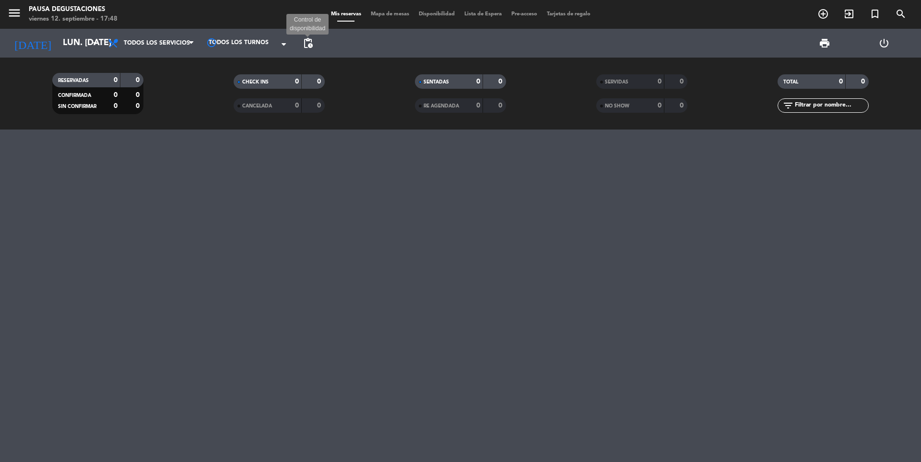
click at [303, 46] on span "pending_actions" at bounding box center [308, 43] width 12 height 12
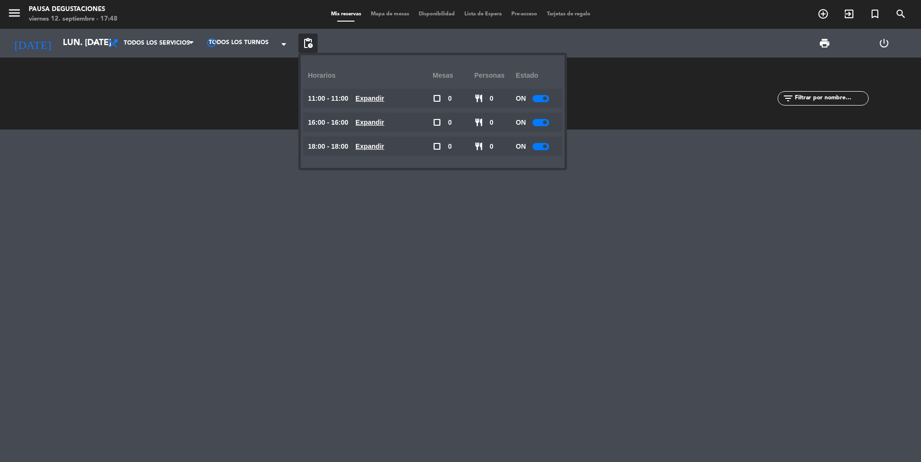
click at [543, 97] on div at bounding box center [540, 98] width 17 height 7
click at [536, 128] on div "ON" at bounding box center [536, 122] width 42 height 19
click at [539, 126] on div at bounding box center [540, 122] width 17 height 7
click at [544, 146] on span at bounding box center [545, 146] width 4 height 4
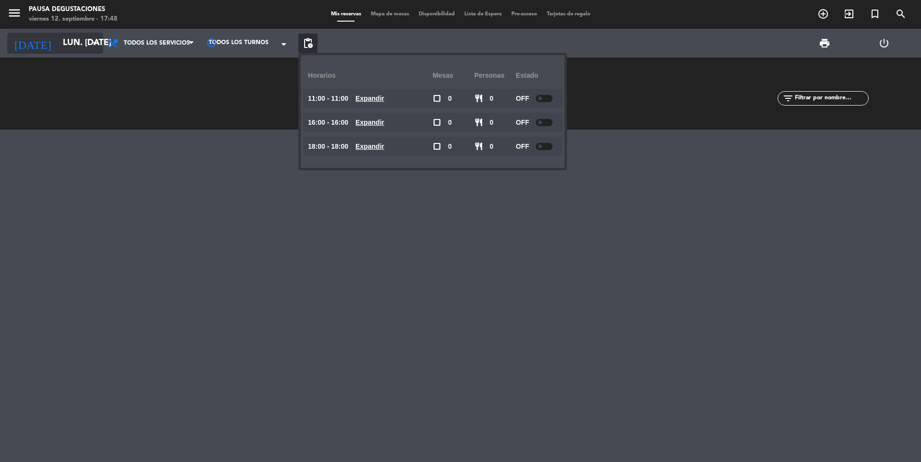
click at [64, 51] on input "lun. [DATE]" at bounding box center [113, 43] width 111 height 19
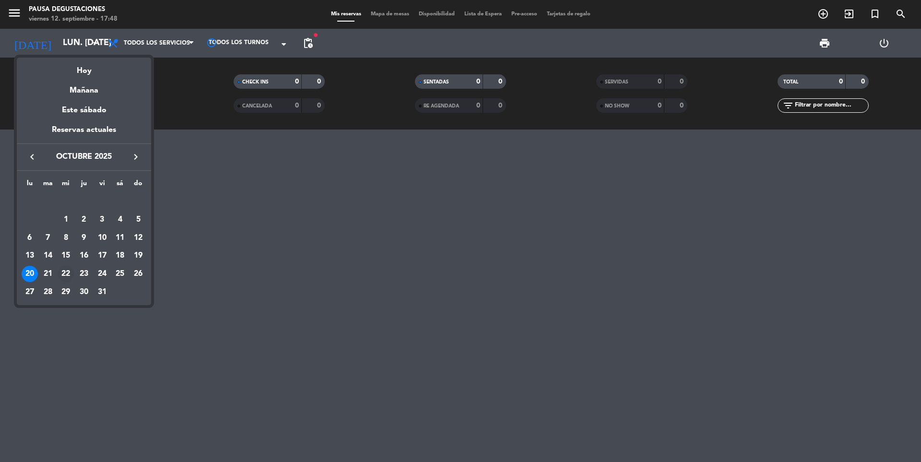
click at [66, 276] on div "22" at bounding box center [66, 274] width 16 height 16
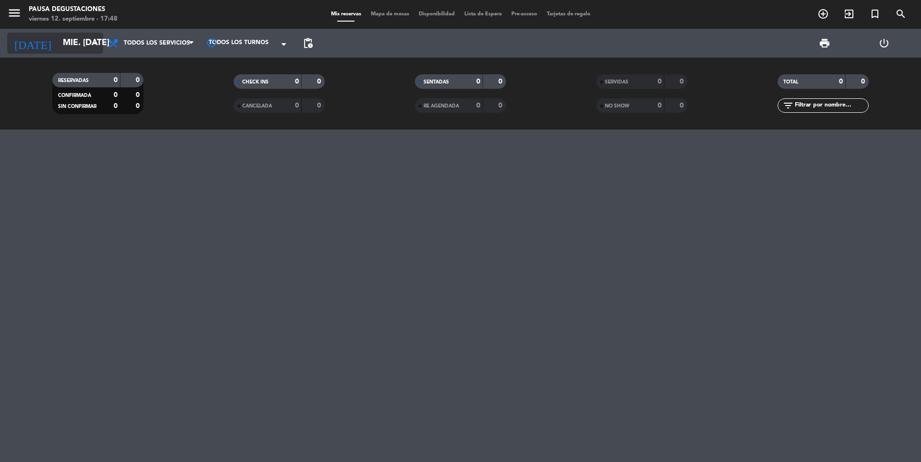
click at [78, 47] on input "mié. [DATE]" at bounding box center [113, 43] width 111 height 19
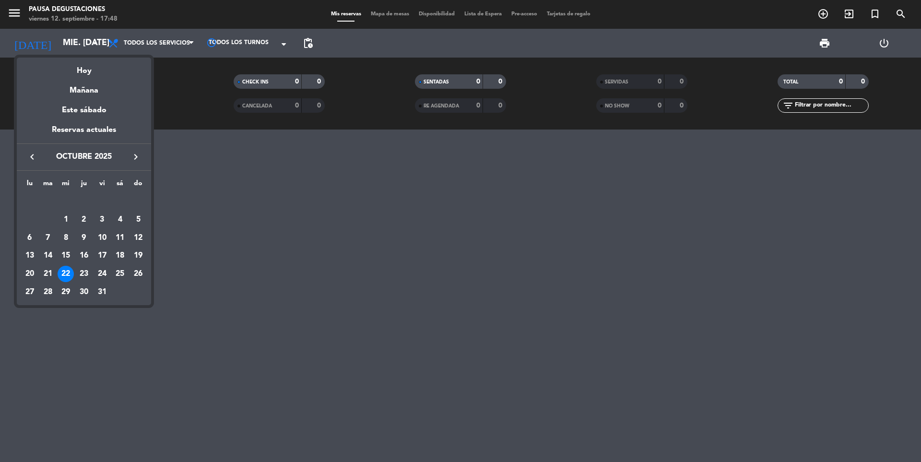
click at [37, 289] on td "27" at bounding box center [30, 292] width 18 height 18
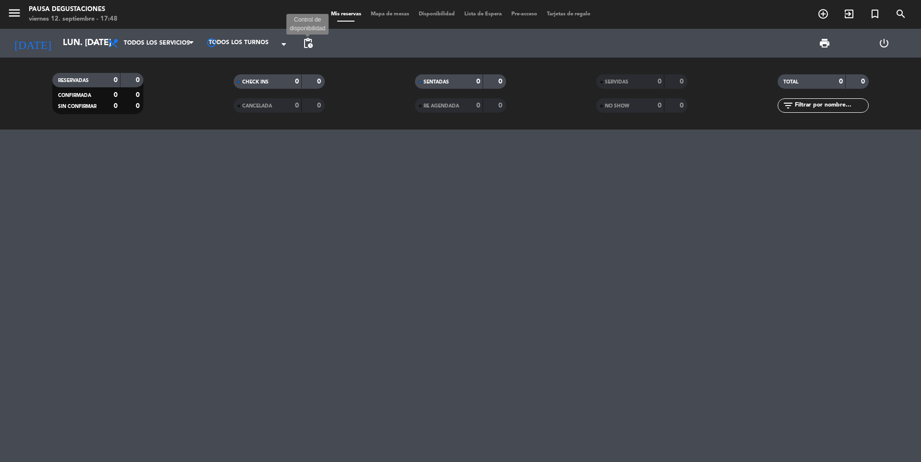
click at [308, 44] on span "pending_actions" at bounding box center [308, 43] width 12 height 12
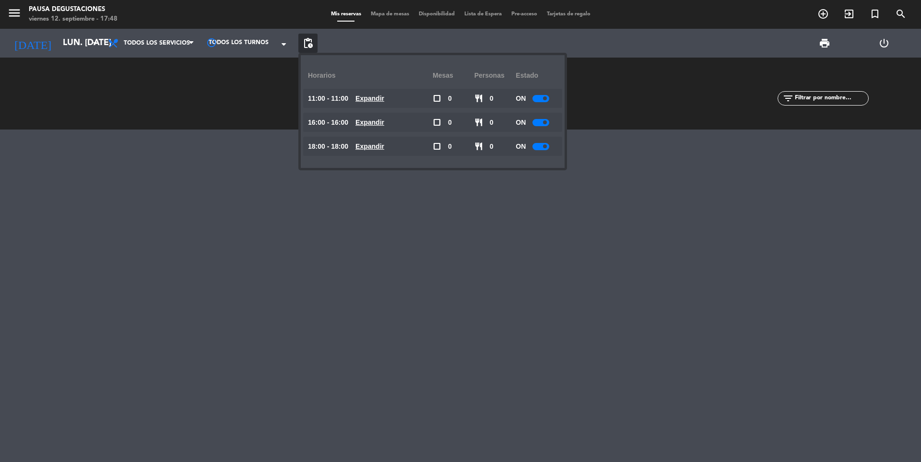
click at [540, 99] on div at bounding box center [540, 98] width 17 height 7
click at [536, 124] on div at bounding box center [540, 122] width 17 height 7
click at [540, 123] on div at bounding box center [540, 122] width 17 height 7
click at [542, 149] on div at bounding box center [540, 146] width 17 height 7
click at [91, 55] on div "[DATE] lun. [DATE] arrow_drop_down" at bounding box center [55, 43] width 96 height 29
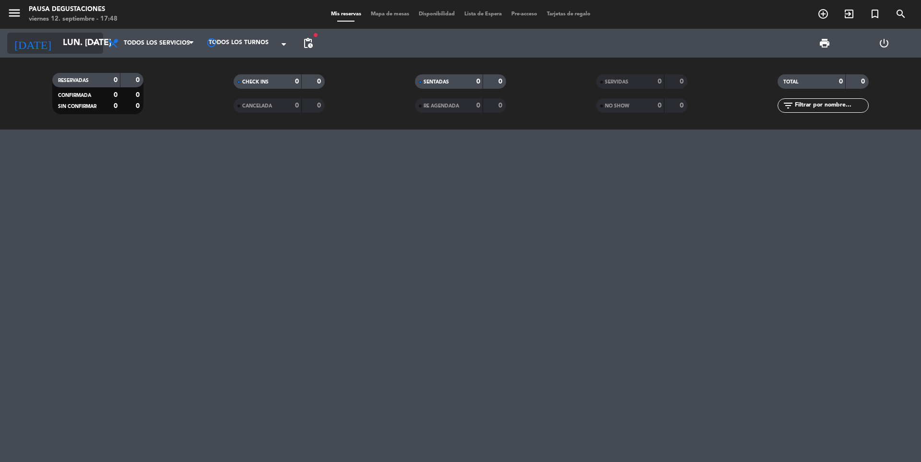
click at [86, 44] on input "lun. [DATE]" at bounding box center [113, 43] width 111 height 19
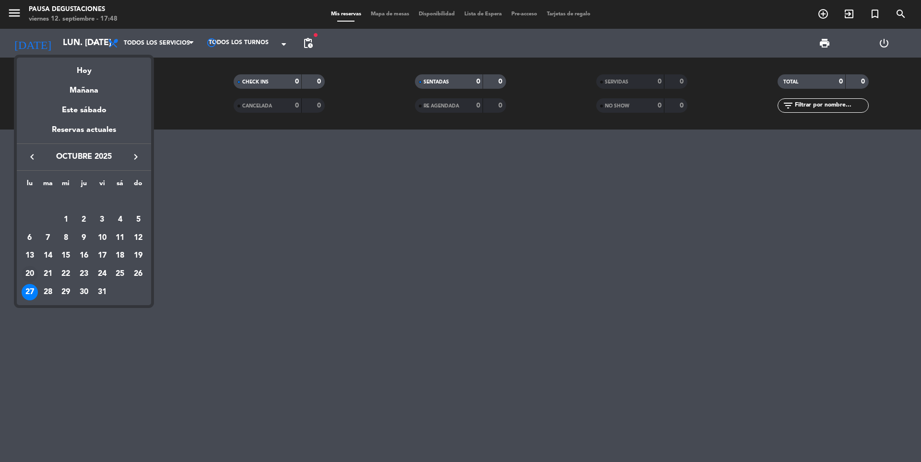
click at [31, 268] on div "20" at bounding box center [30, 274] width 16 height 16
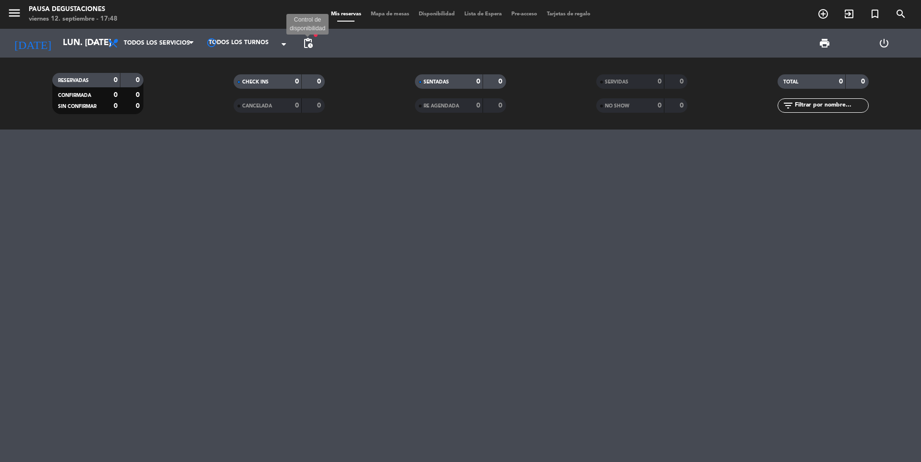
click at [313, 44] on span "pending_actions" at bounding box center [308, 43] width 12 height 12
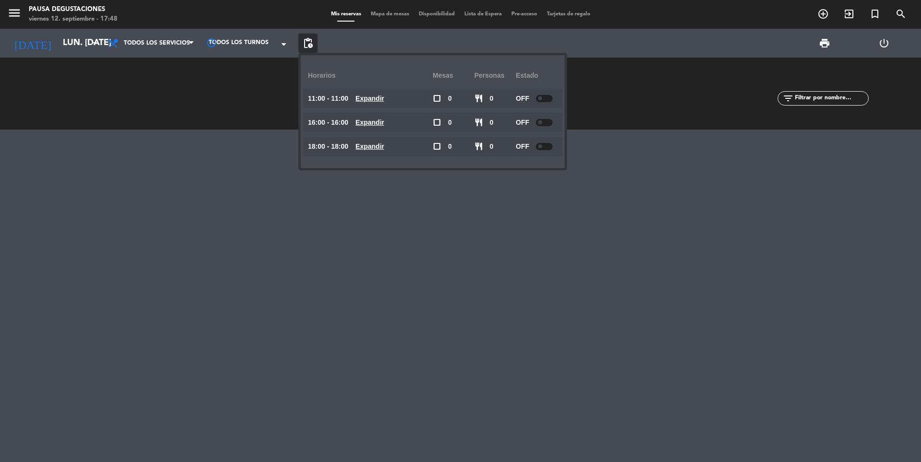
click at [558, 100] on div "11:00 - 11:00 Expandir check_box_outline_blank 0 restaurant 0 OFF Expandir" at bounding box center [432, 98] width 259 height 19
click at [540, 100] on div at bounding box center [544, 98] width 17 height 7
click at [550, 125] on div at bounding box center [544, 122] width 17 height 7
click at [546, 152] on div "OFF" at bounding box center [536, 146] width 42 height 19
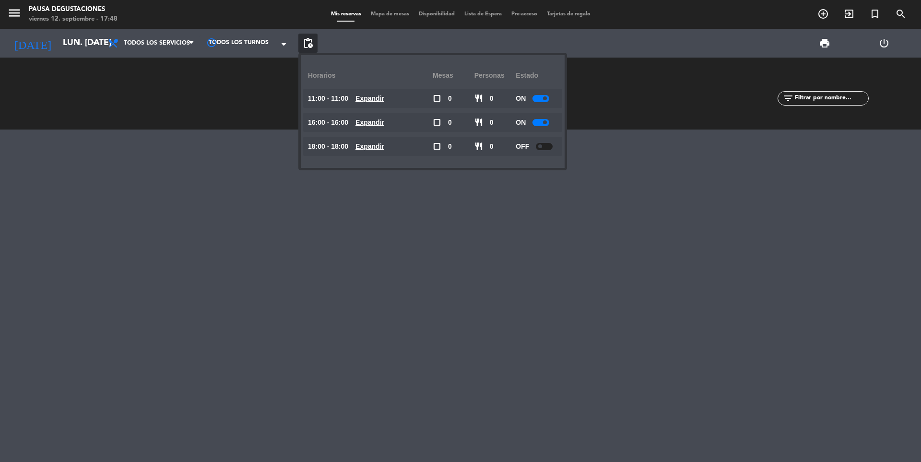
click at [546, 151] on div "OFF" at bounding box center [536, 146] width 42 height 19
click at [546, 146] on div at bounding box center [544, 146] width 17 height 7
click at [67, 41] on input "lun. [DATE]" at bounding box center [113, 43] width 111 height 19
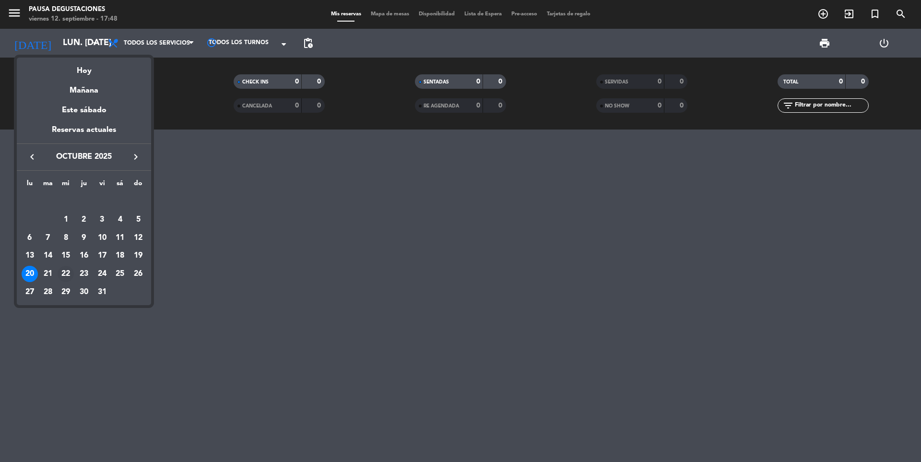
click at [66, 275] on div "22" at bounding box center [66, 274] width 16 height 16
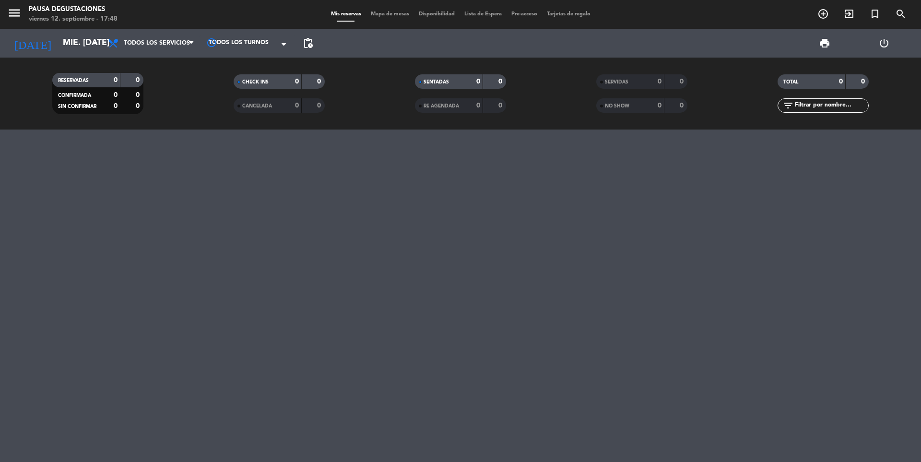
click at [304, 52] on span "pending_actions" at bounding box center [307, 43] width 19 height 19
click at [305, 45] on span "pending_actions" at bounding box center [308, 43] width 12 height 12
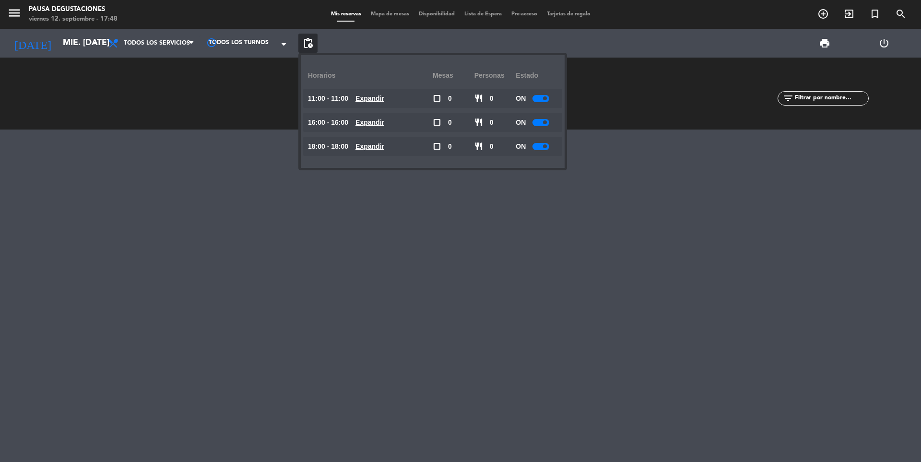
click at [549, 99] on div at bounding box center [540, 98] width 17 height 7
click at [546, 124] on span at bounding box center [545, 122] width 4 height 4
click at [544, 145] on span at bounding box center [545, 146] width 4 height 4
click at [75, 41] on input "mié. [DATE]" at bounding box center [113, 43] width 111 height 19
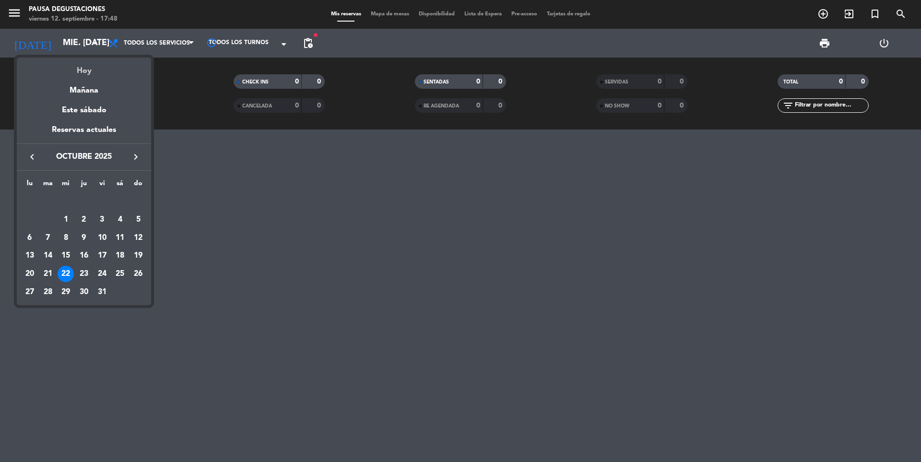
click at [84, 67] on div "Hoy" at bounding box center [84, 68] width 134 height 20
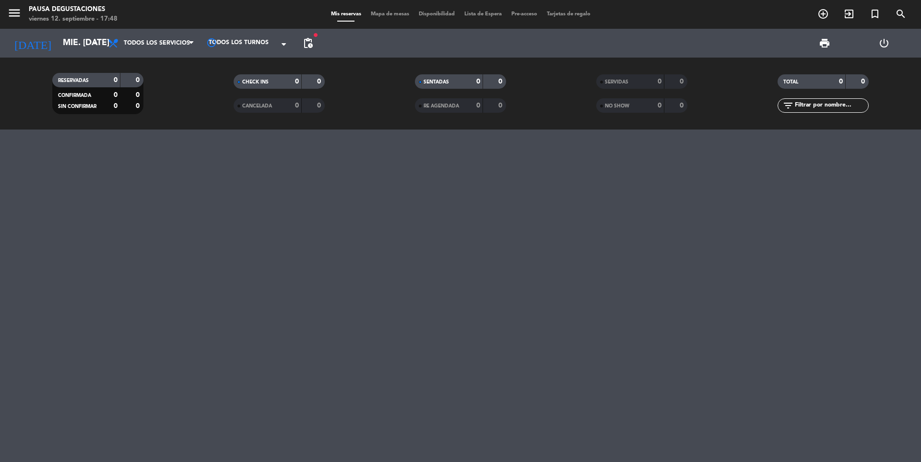
type input "vie. [DATE]"
